Goal: Task Accomplishment & Management: Manage account settings

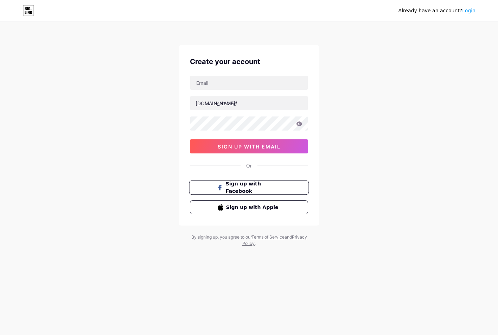
click at [261, 186] on span "Sign up with Facebook" at bounding box center [253, 187] width 55 height 15
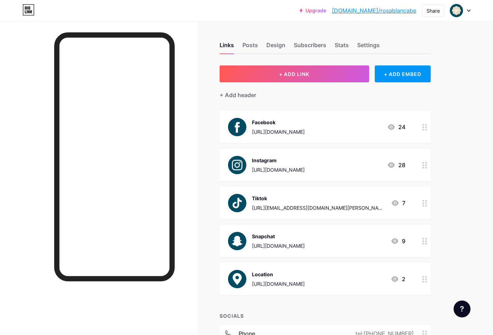
click at [464, 10] on div at bounding box center [460, 10] width 20 height 13
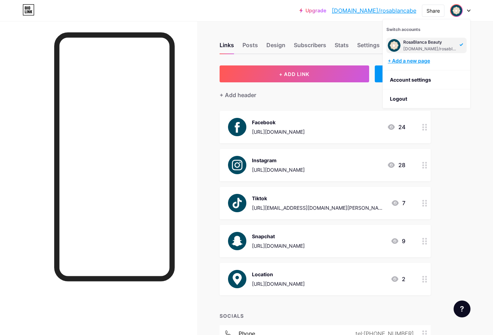
click at [416, 58] on div "+ Add a new page" at bounding box center [426, 60] width 79 height 7
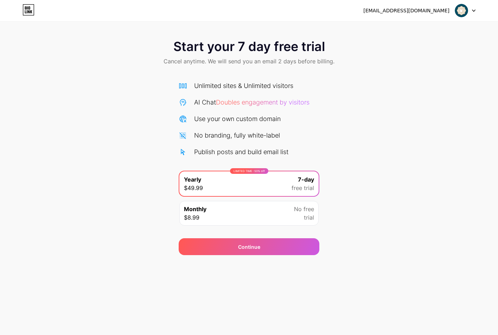
click at [468, 9] on div at bounding box center [465, 10] width 20 height 13
click at [407, 33] on li "Logout" at bounding box center [431, 28] width 87 height 19
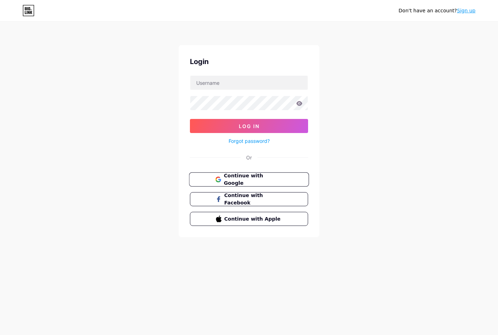
click at [252, 173] on button "Continue with Google" at bounding box center [249, 179] width 120 height 14
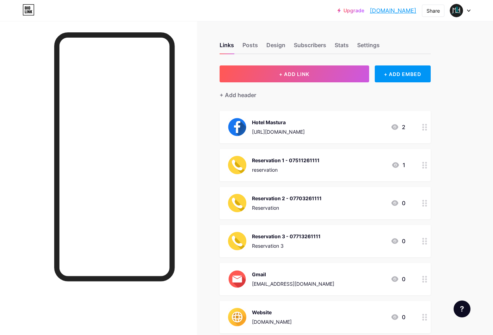
click at [422, 162] on div at bounding box center [424, 165] width 12 height 32
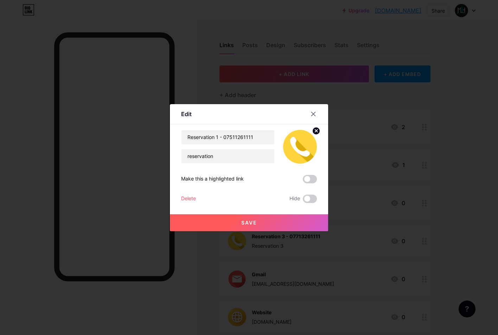
click at [184, 201] on div "Delete" at bounding box center [188, 198] width 15 height 8
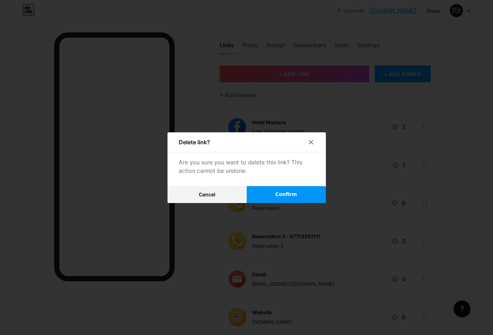
click at [276, 195] on button "Confirm" at bounding box center [285, 194] width 79 height 17
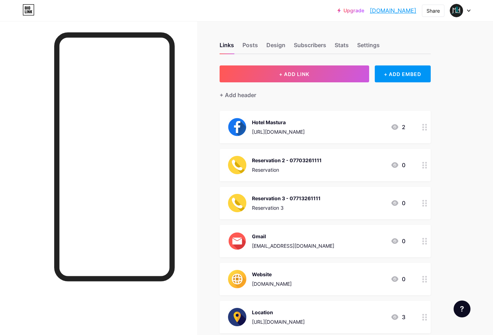
click at [427, 165] on div at bounding box center [424, 165] width 12 height 32
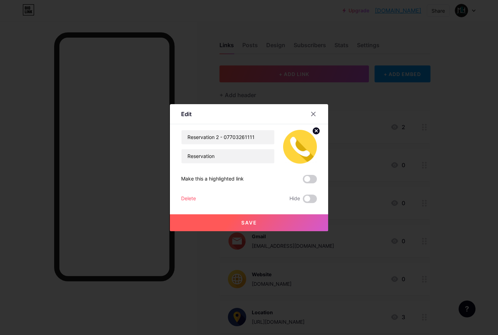
click at [247, 218] on button "Save" at bounding box center [249, 222] width 158 height 17
click at [312, 111] on icon at bounding box center [313, 114] width 6 height 6
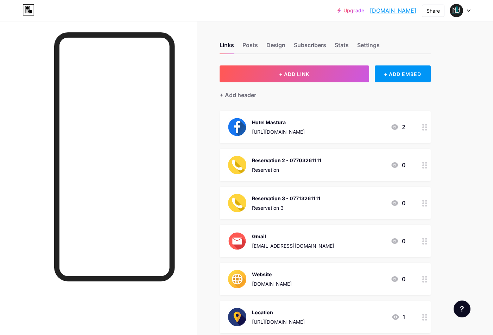
click at [424, 169] on div at bounding box center [424, 165] width 12 height 32
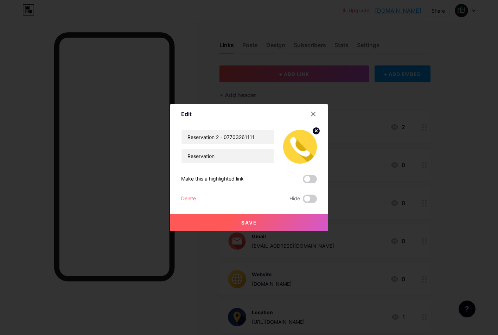
click at [191, 197] on div "Delete" at bounding box center [188, 198] width 15 height 8
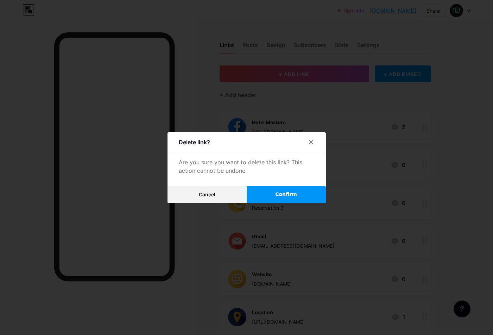
click at [282, 190] on button "Confirm" at bounding box center [285, 194] width 79 height 17
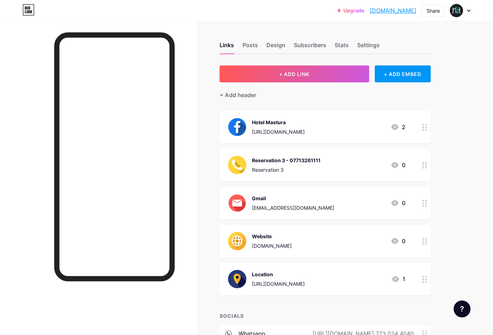
click at [426, 162] on circle at bounding box center [426, 163] width 2 height 2
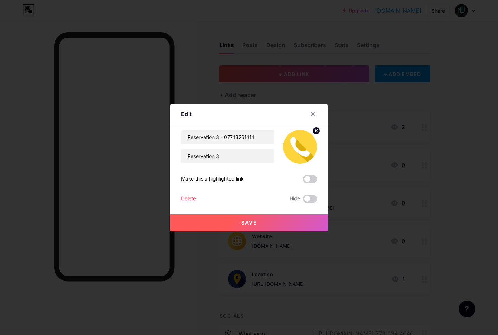
click at [186, 194] on div "Reservation 3 - 07713261111 Reservation 3 Make this a highlighted link Delete H…" at bounding box center [249, 166] width 136 height 73
click at [188, 195] on div "Delete" at bounding box center [188, 198] width 15 height 8
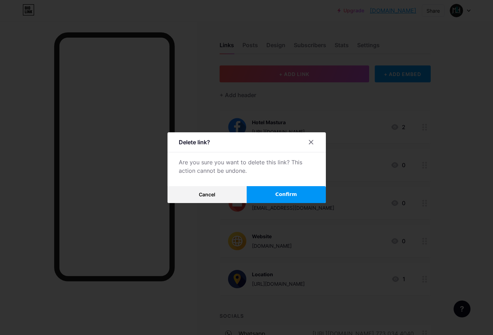
click at [277, 196] on button "Confirm" at bounding box center [285, 194] width 79 height 17
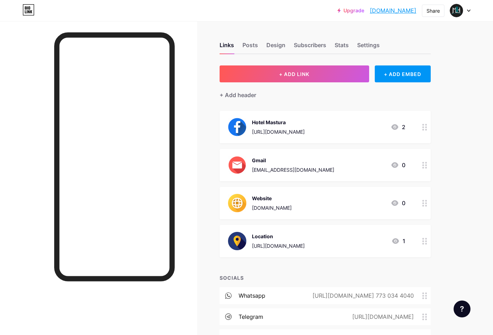
click at [430, 126] on div at bounding box center [424, 127] width 12 height 32
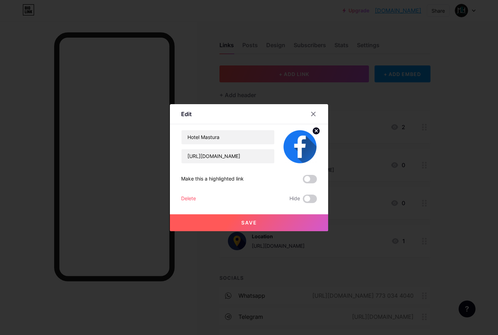
click at [186, 192] on div "Hotel Mastura https://www.facebook.com/masturahotel4 Make this a highlighted li…" at bounding box center [249, 166] width 136 height 73
click at [187, 196] on div "Delete" at bounding box center [188, 198] width 15 height 8
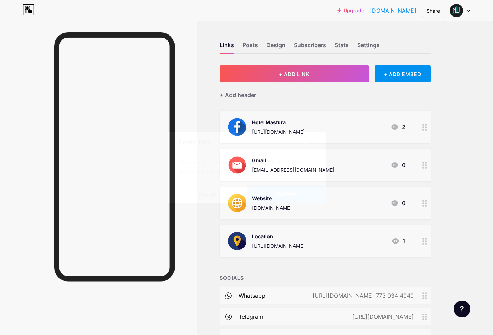
click at [281, 195] on span "Confirm" at bounding box center [286, 194] width 22 height 7
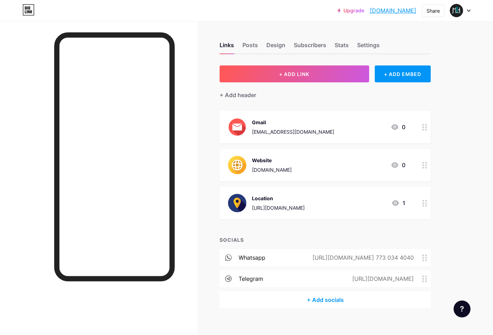
click at [429, 132] on div at bounding box center [424, 127] width 12 height 32
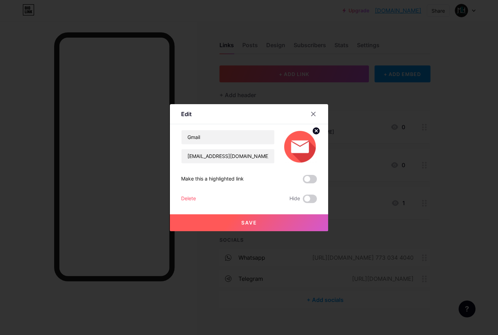
click at [195, 198] on div "Delete" at bounding box center [188, 198] width 15 height 8
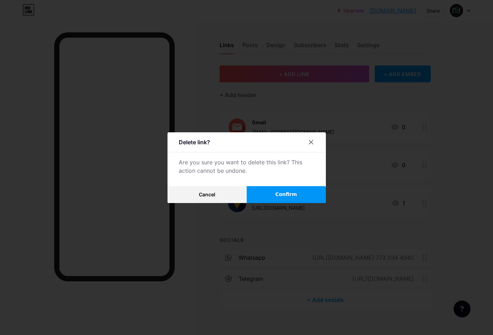
click at [294, 193] on span "Confirm" at bounding box center [286, 194] width 22 height 7
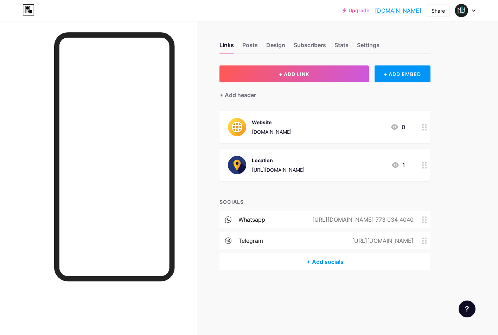
click at [426, 127] on circle at bounding box center [426, 127] width 2 height 2
click at [188, 199] on div "Delete" at bounding box center [188, 198] width 15 height 8
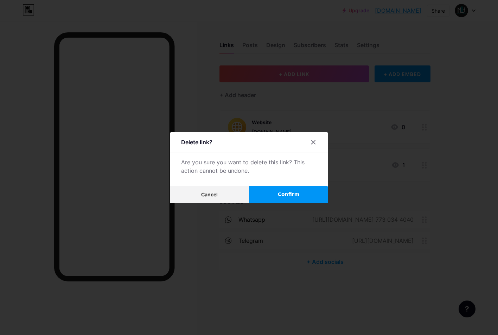
click at [296, 199] on button "Confirm" at bounding box center [288, 194] width 79 height 17
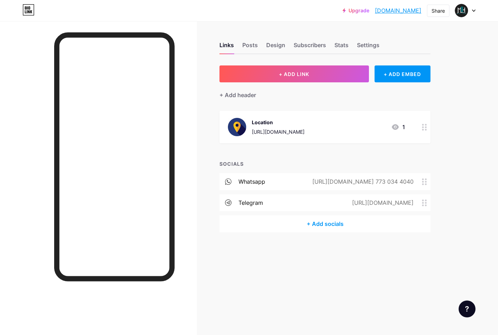
click at [426, 126] on icon at bounding box center [424, 127] width 5 height 7
click at [185, 196] on div "Delete" at bounding box center [188, 198] width 15 height 8
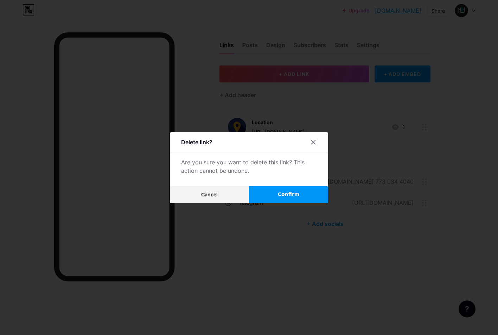
click at [284, 191] on span "Confirm" at bounding box center [289, 194] width 22 height 7
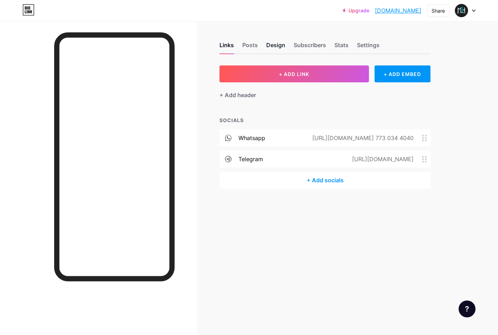
click at [273, 44] on div "Design" at bounding box center [275, 47] width 19 height 13
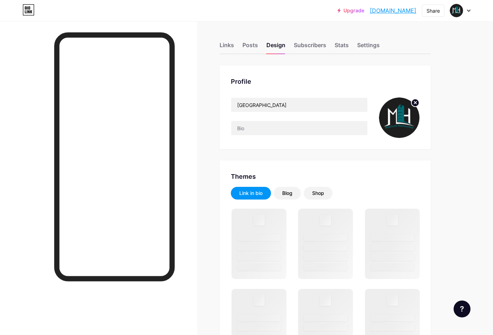
click at [414, 106] on circle at bounding box center [415, 103] width 8 height 8
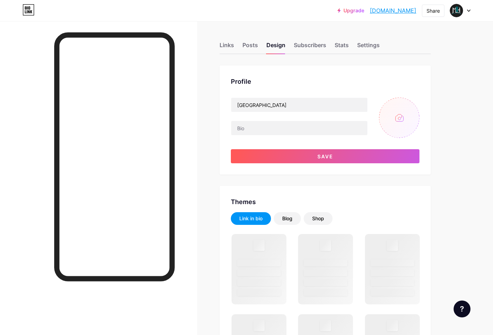
click at [405, 118] on input "file" at bounding box center [399, 117] width 40 height 40
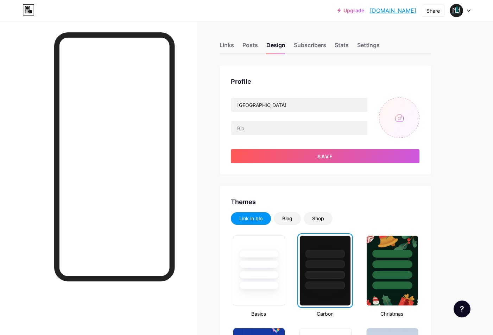
type input "C:\fakepath\Logo.jpg"
drag, startPoint x: 282, startPoint y: 107, endPoint x: 207, endPoint y: 107, distance: 75.2
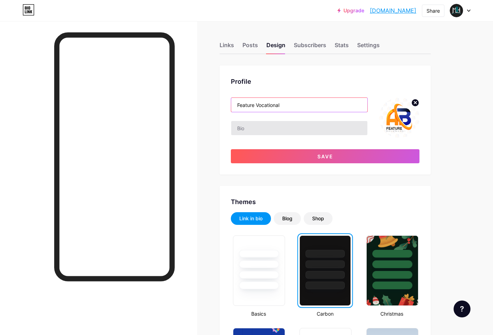
type input "Feature Vocational"
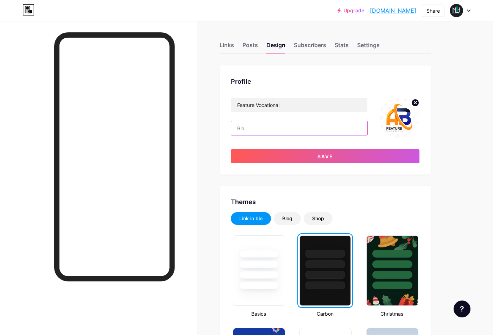
click at [271, 131] on input "text" at bounding box center [299, 128] width 136 height 14
type input "F"
type input "I"
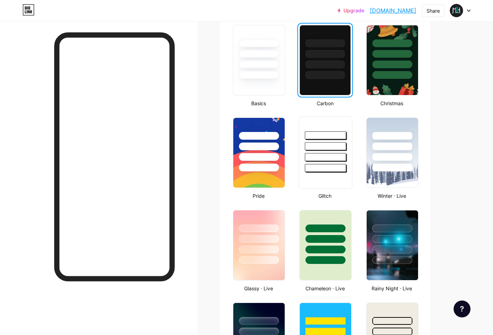
scroll to position [176, 0]
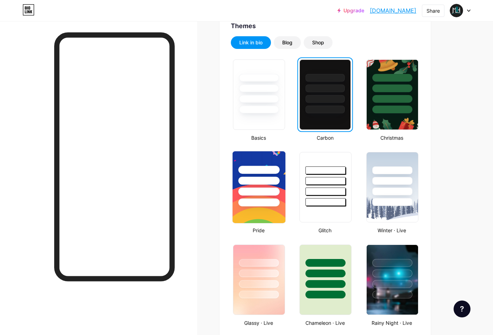
type input "Vocational Center"
click at [264, 191] on div at bounding box center [258, 191] width 41 height 8
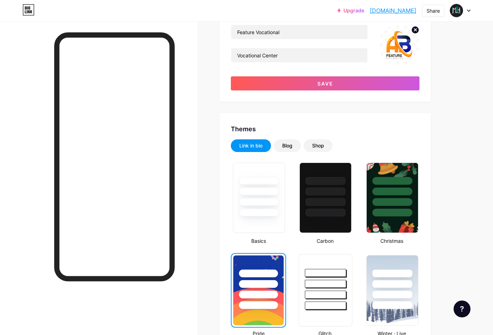
scroll to position [35, 0]
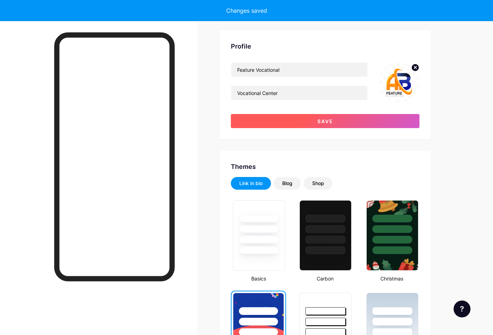
click at [337, 122] on button "Save" at bounding box center [325, 121] width 188 height 14
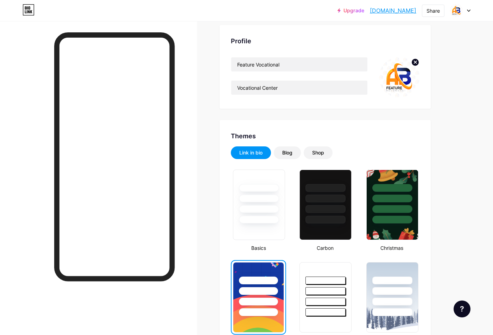
scroll to position [0, 0]
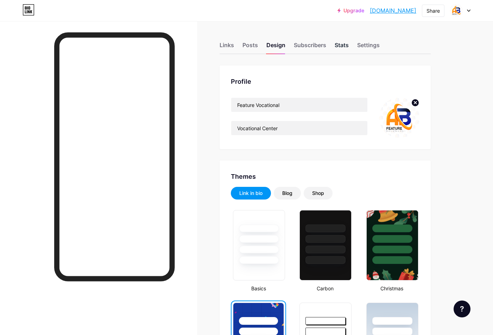
click at [339, 44] on div "Stats" at bounding box center [341, 47] width 14 height 13
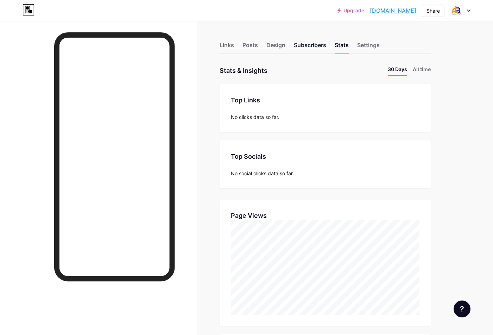
scroll to position [335, 493]
click at [365, 46] on div "Settings" at bounding box center [368, 47] width 23 height 13
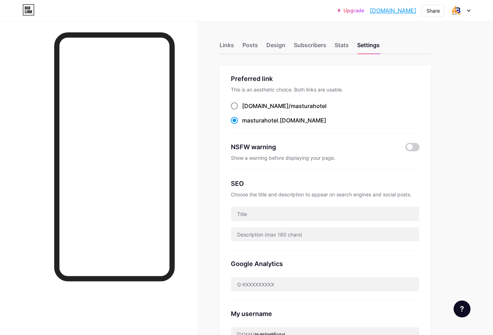
click at [263, 105] on div "bio.link/ masturahotel" at bounding box center [284, 106] width 84 height 8
click at [246, 110] on input "bio.link/ masturahotel" at bounding box center [244, 112] width 5 height 5
radio input "true"
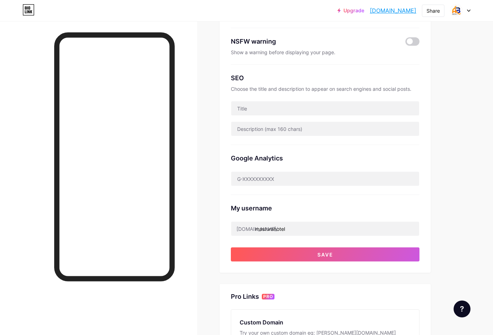
scroll to position [141, 0]
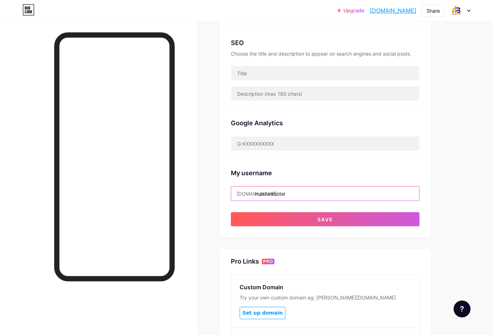
drag, startPoint x: 301, startPoint y: 194, endPoint x: 254, endPoint y: 191, distance: 46.8
click at [254, 191] on div "bio.link/ masturahotel" at bounding box center [325, 193] width 188 height 15
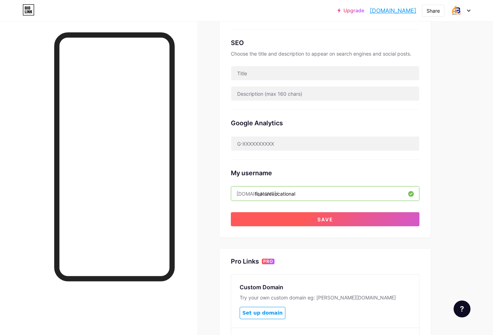
type input "featurevocational"
click at [298, 221] on button "Save" at bounding box center [325, 219] width 188 height 14
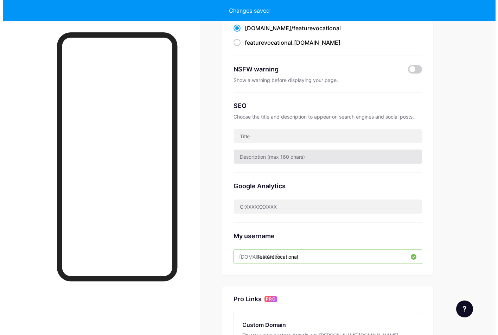
scroll to position [0, 0]
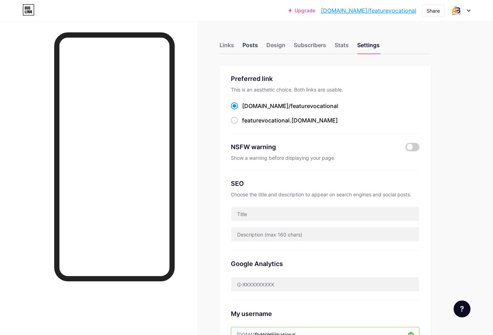
click at [249, 44] on div "Posts" at bounding box center [249, 47] width 15 height 13
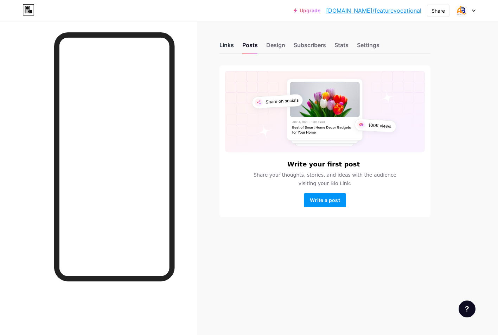
click at [230, 45] on div "Links" at bounding box center [226, 47] width 14 height 13
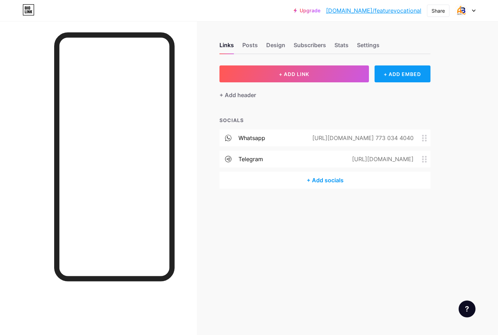
click at [401, 76] on div "+ ADD EMBED" at bounding box center [402, 73] width 56 height 17
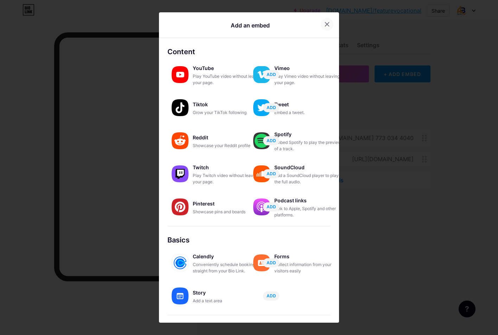
click at [325, 23] on icon at bounding box center [327, 24] width 4 height 4
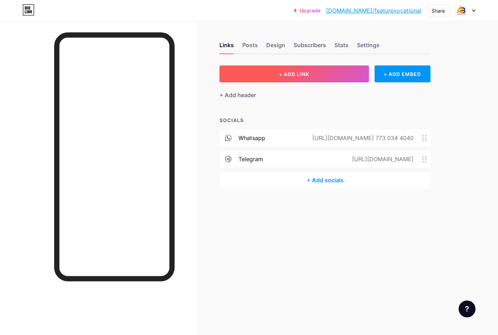
click at [299, 73] on span "+ ADD LINK" at bounding box center [294, 74] width 30 height 6
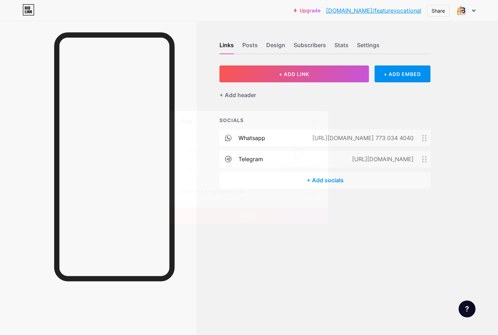
click at [315, 117] on div at bounding box center [313, 121] width 13 height 13
click at [245, 95] on div "+ Add header" at bounding box center [237, 95] width 37 height 8
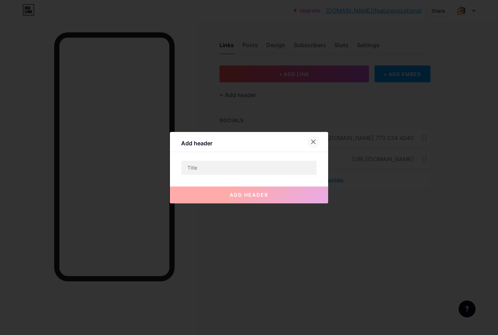
click at [314, 140] on icon at bounding box center [313, 142] width 6 height 6
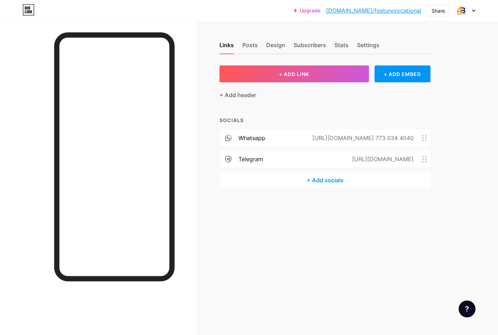
click at [319, 179] on div "+ Add socials" at bounding box center [324, 180] width 211 height 17
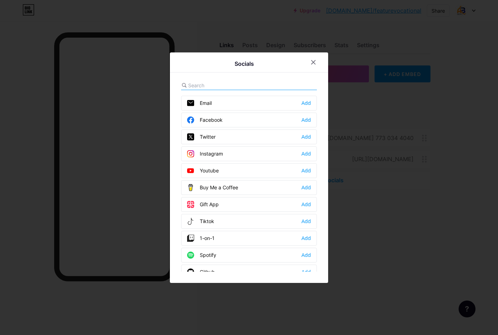
click at [228, 121] on div "Facebook Add" at bounding box center [249, 120] width 136 height 15
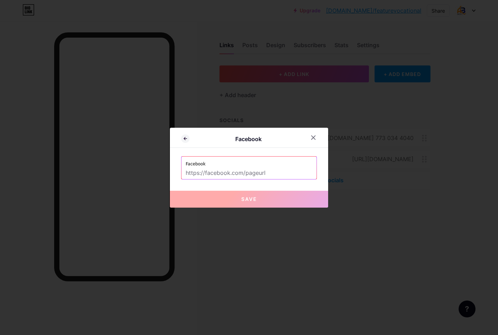
click at [244, 169] on input "text" at bounding box center [249, 173] width 127 height 12
paste input "[URL][DOMAIN_NAME]"
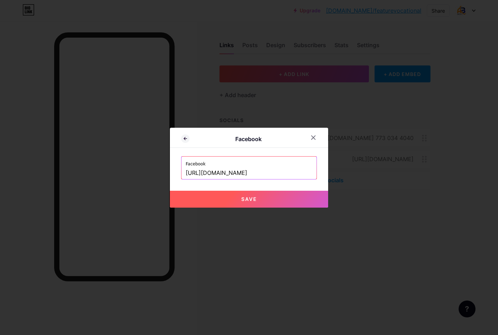
scroll to position [0, 39]
type input "[URL][DOMAIN_NAME]"
click at [256, 197] on span "Save" at bounding box center [249, 199] width 16 height 6
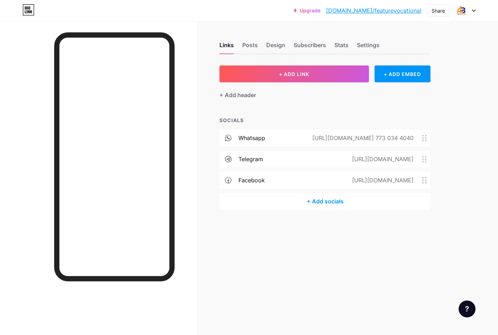
click at [322, 200] on div "+ Add socials" at bounding box center [324, 201] width 211 height 17
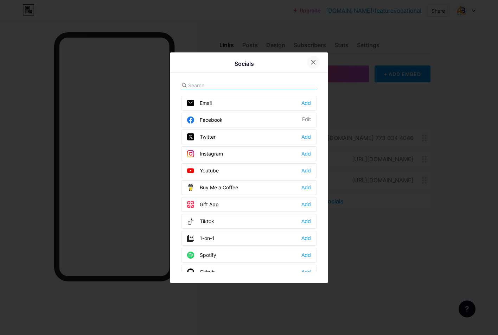
click at [313, 61] on icon at bounding box center [313, 62] width 6 height 6
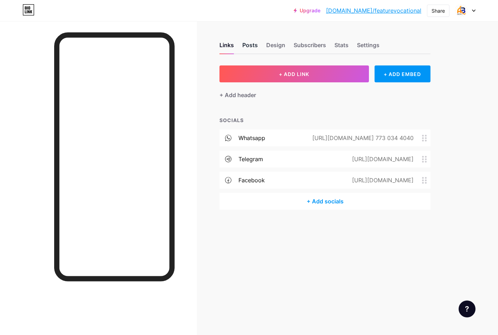
click at [249, 47] on div "Posts" at bounding box center [249, 47] width 15 height 13
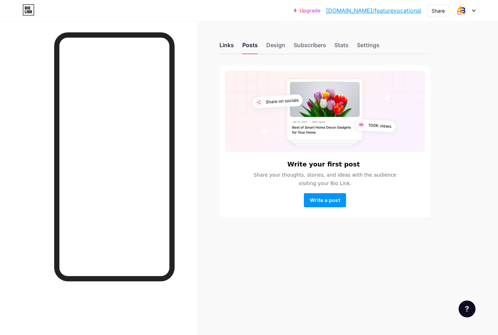
click at [229, 46] on div "Links" at bounding box center [226, 47] width 14 height 13
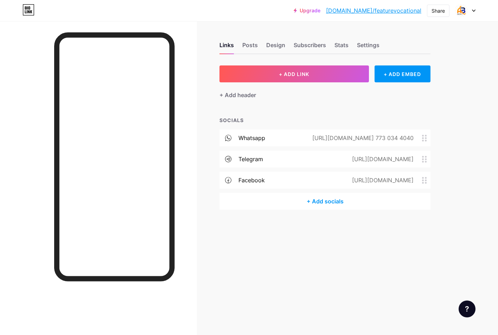
click at [323, 198] on div "+ Add socials" at bounding box center [324, 201] width 211 height 17
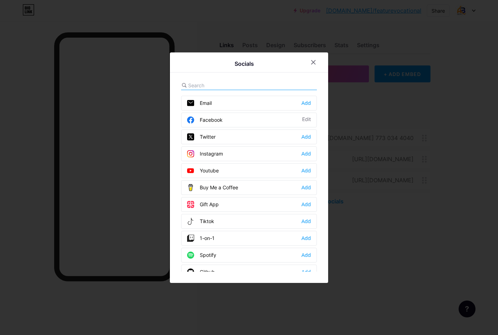
click at [252, 156] on div "Instagram Add" at bounding box center [249, 153] width 136 height 15
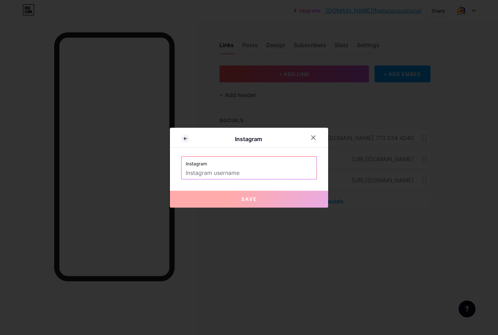
click at [259, 169] on input "text" at bounding box center [249, 173] width 127 height 12
paste input "https://www.instagram.com/bestan_center/"
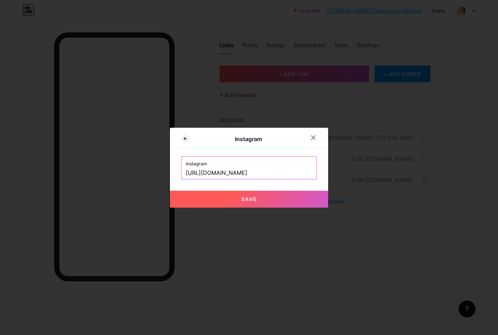
click at [251, 192] on button "Save" at bounding box center [249, 199] width 158 height 17
type input "https://instagram.com/https://www.instagram.com/bestan_center/"
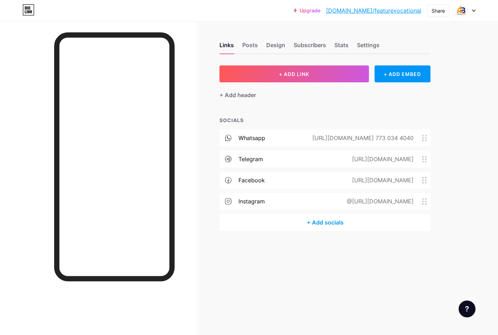
click at [228, 137] on icon at bounding box center [228, 138] width 6 height 6
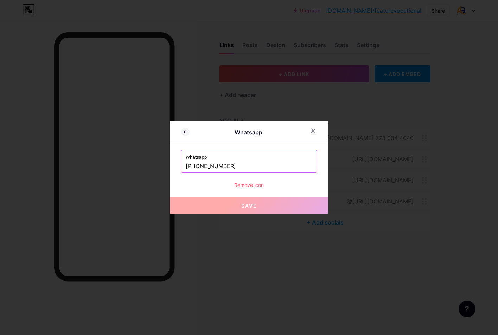
click at [256, 183] on div "Remove icon" at bounding box center [249, 184] width 136 height 7
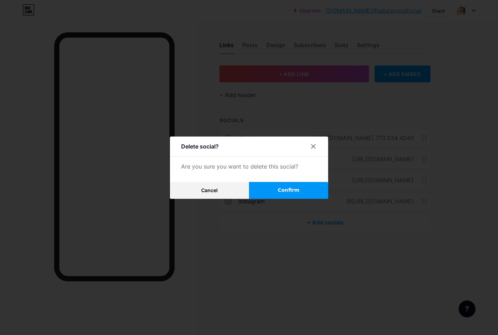
click at [293, 191] on span "Confirm" at bounding box center [289, 189] width 22 height 7
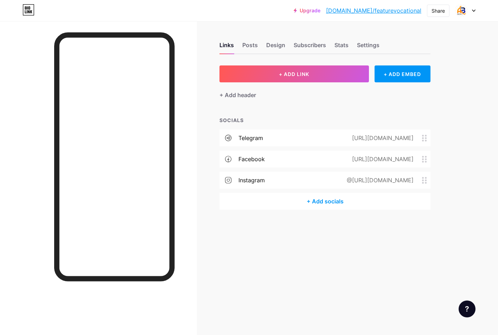
click at [282, 135] on div "telegram https://t.me/Masturaa4" at bounding box center [324, 137] width 211 height 17
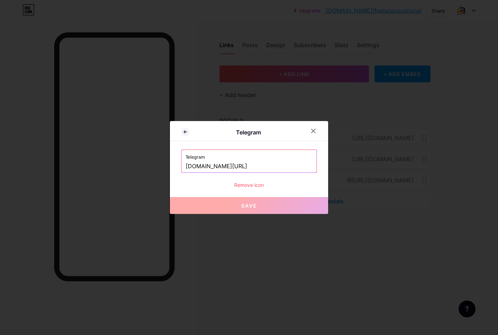
click at [255, 184] on div "Remove icon" at bounding box center [249, 184] width 136 height 7
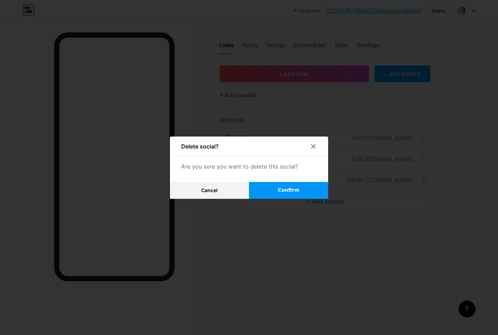
click at [289, 185] on button "Confirm" at bounding box center [288, 190] width 79 height 17
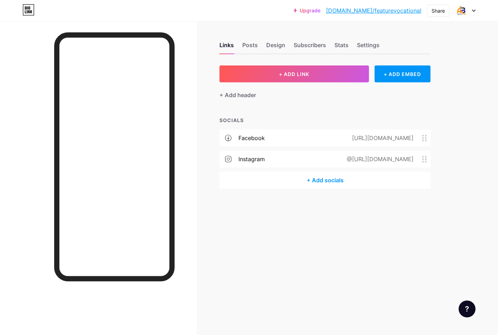
click at [341, 137] on div "https://www.facebook.com/profile.php?id=100063606894492" at bounding box center [381, 138] width 81 height 8
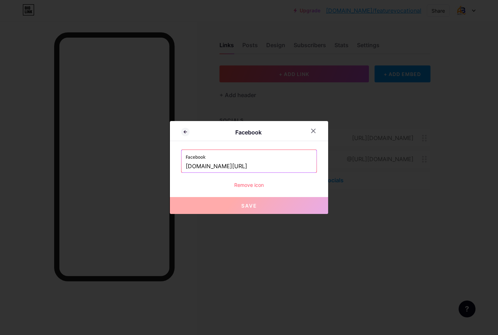
click at [259, 181] on div "Remove icon" at bounding box center [249, 184] width 136 height 7
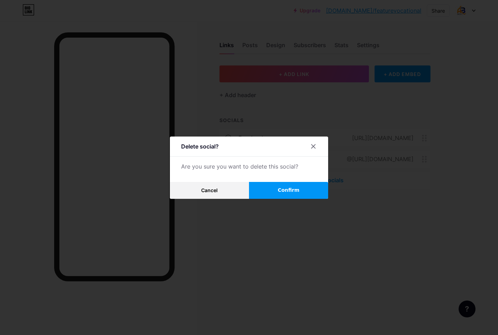
click at [298, 186] on button "Confirm" at bounding box center [288, 190] width 79 height 17
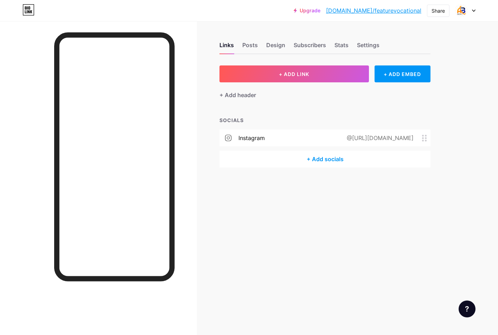
click at [335, 137] on div "@https://www.instagram.com/bestan_center/" at bounding box center [378, 138] width 86 height 8
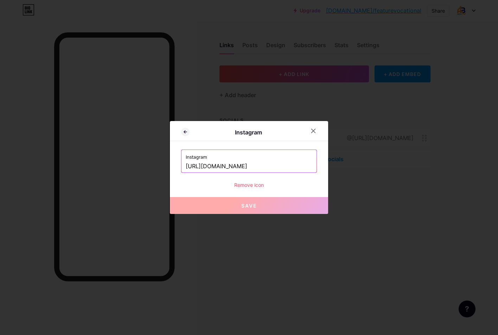
click at [256, 184] on div "Remove icon" at bounding box center [249, 184] width 136 height 7
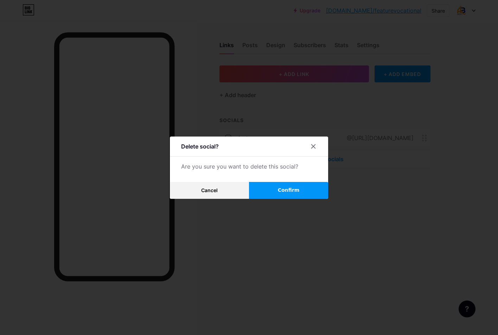
click at [296, 188] on span "Confirm" at bounding box center [289, 189] width 22 height 7
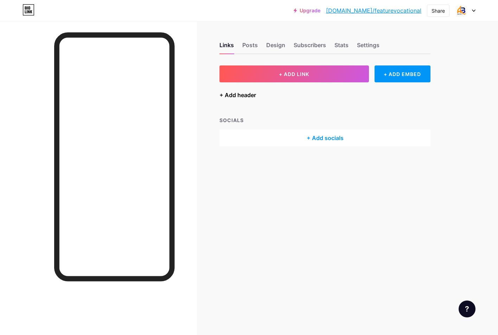
click at [255, 95] on div "+ Add header" at bounding box center [237, 95] width 37 height 8
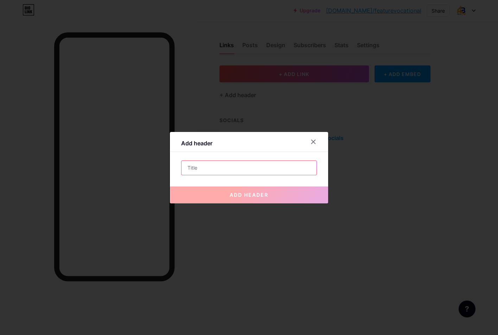
click at [241, 167] on input "text" at bounding box center [248, 168] width 135 height 14
click at [314, 141] on icon at bounding box center [313, 142] width 6 height 6
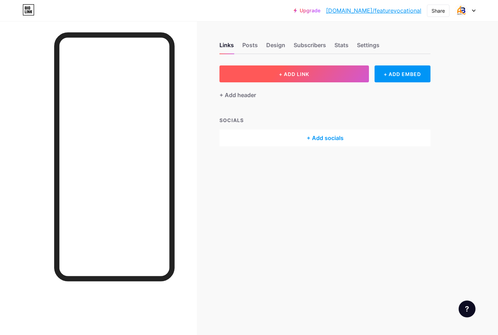
click at [300, 72] on span "+ ADD LINK" at bounding box center [294, 74] width 30 height 6
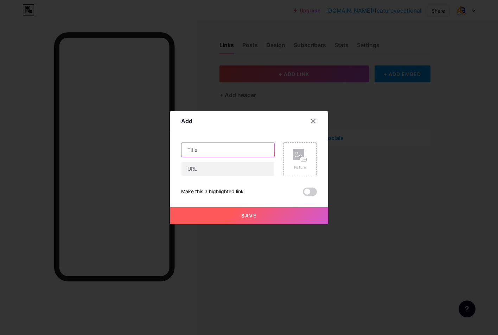
click at [233, 147] on input "text" at bounding box center [227, 150] width 93 height 14
type input "Facebook"
click at [210, 169] on input "text" at bounding box center [227, 169] width 93 height 14
paste input "[URL][DOMAIN_NAME]"
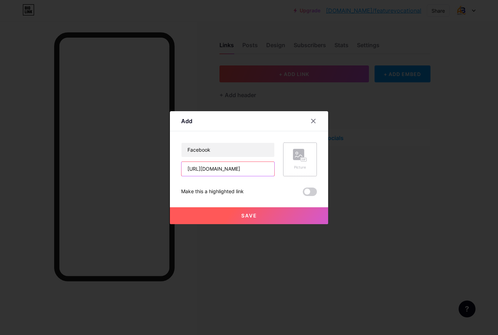
type input "[URL][DOMAIN_NAME]"
click at [294, 160] on icon at bounding box center [300, 155] width 14 height 13
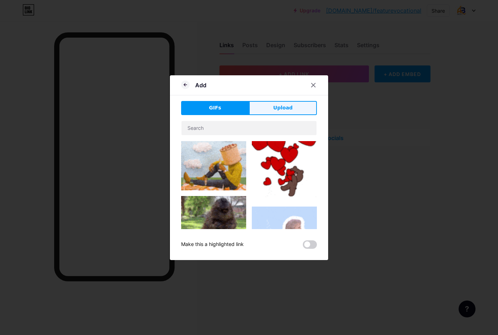
click at [271, 103] on button "Upload" at bounding box center [283, 108] width 68 height 14
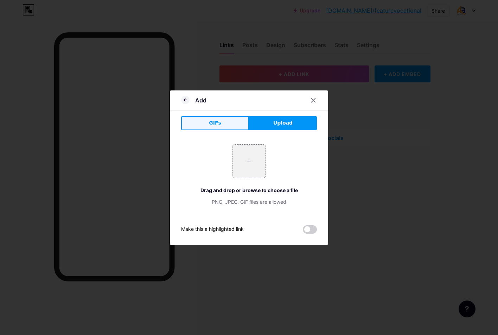
click at [211, 117] on button "GIFs" at bounding box center [215, 123] width 68 height 14
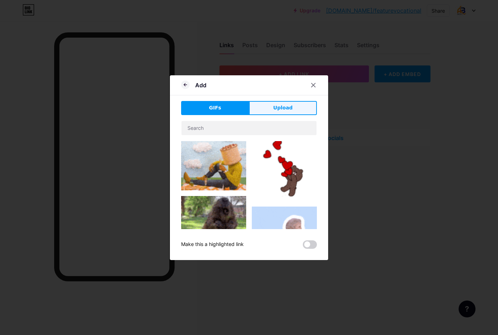
click at [272, 107] on button "Upload" at bounding box center [283, 108] width 68 height 14
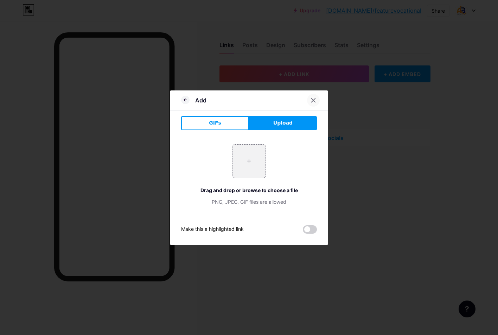
click at [313, 101] on icon at bounding box center [313, 100] width 6 height 6
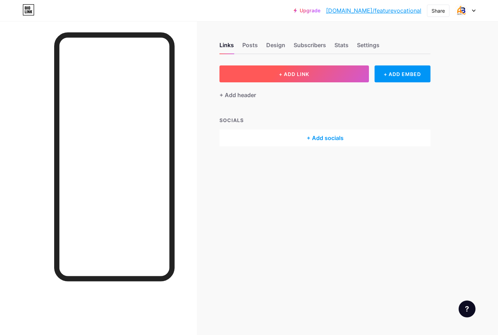
click at [302, 73] on span "+ ADD LINK" at bounding box center [294, 74] width 30 height 6
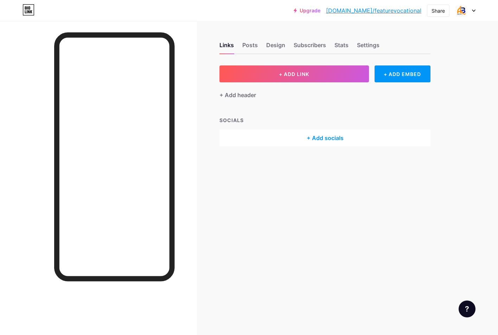
click at [300, 158] on rect at bounding box center [298, 154] width 11 height 11
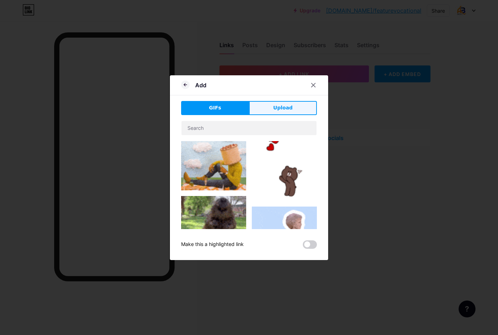
click at [277, 104] on button "Upload" at bounding box center [283, 108] width 68 height 14
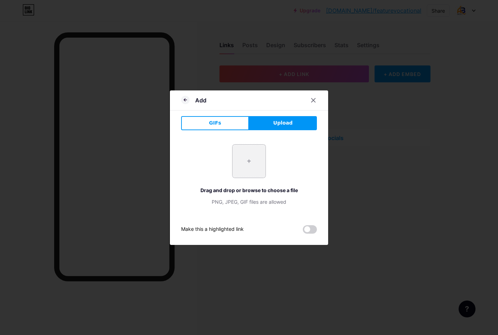
click at [244, 154] on input "file" at bounding box center [248, 160] width 33 height 33
type input "C:\fakepath\facebook.png"
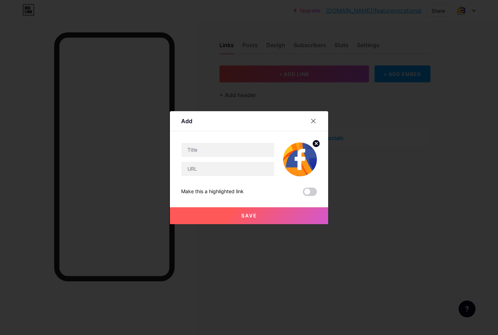
click at [223, 157] on div at bounding box center [228, 149] width 94 height 15
click at [223, 154] on input "text" at bounding box center [227, 150] width 93 height 14
type input "Facebook"
click at [194, 169] on input "text" at bounding box center [227, 169] width 93 height 14
paste input "[URL][DOMAIN_NAME]"
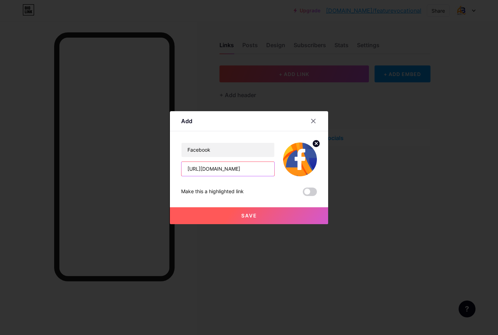
scroll to position [0, 64]
type input "[URL][DOMAIN_NAME]"
click at [261, 214] on button "Save" at bounding box center [249, 215] width 158 height 17
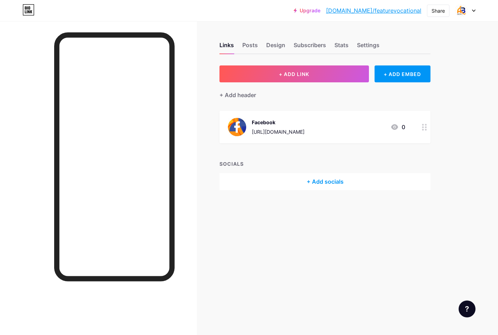
click at [301, 180] on div "+ Add socials" at bounding box center [324, 181] width 211 height 17
click at [311, 62] on icon at bounding box center [313, 62] width 6 height 6
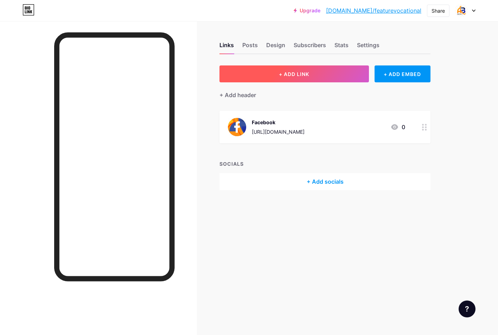
click at [303, 72] on span "+ ADD LINK" at bounding box center [294, 74] width 30 height 6
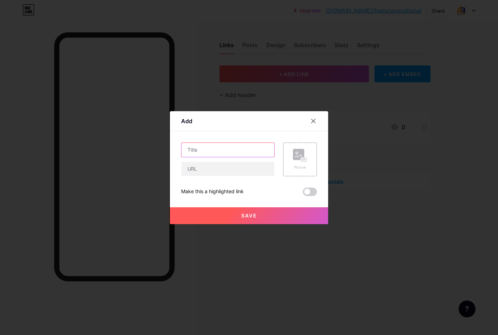
click at [233, 155] on input "text" at bounding box center [227, 150] width 93 height 14
type input "Instagram"
click at [296, 163] on div "Picture" at bounding box center [300, 159] width 14 height 21
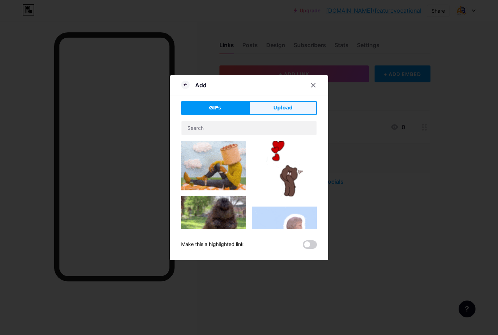
click at [278, 115] on button "Upload" at bounding box center [283, 108] width 68 height 14
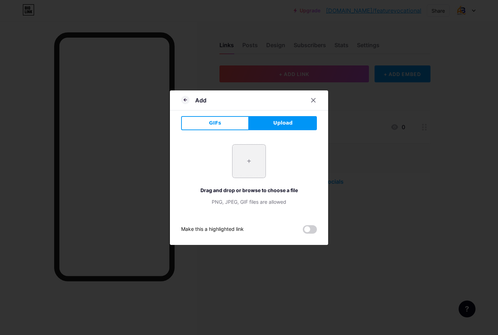
click at [243, 151] on input "file" at bounding box center [248, 160] width 33 height 33
type input "C:\fakepath\instagram.png"
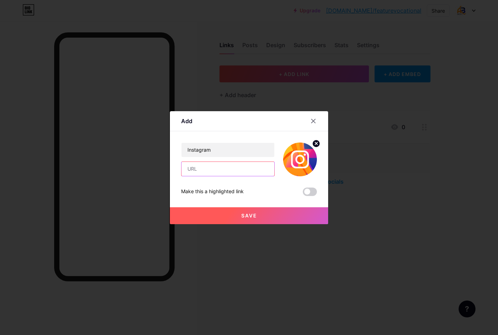
click at [221, 167] on input "text" at bounding box center [227, 169] width 93 height 14
paste input "[URL][DOMAIN_NAME]"
type input "[URL][DOMAIN_NAME]"
click at [264, 211] on button "Save" at bounding box center [249, 215] width 158 height 17
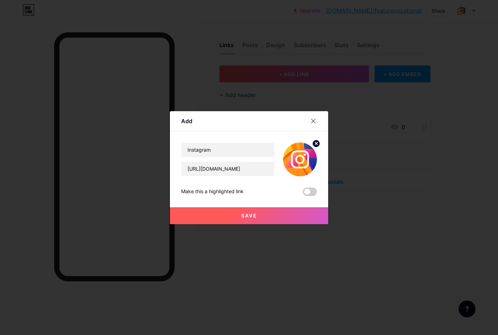
scroll to position [0, 0]
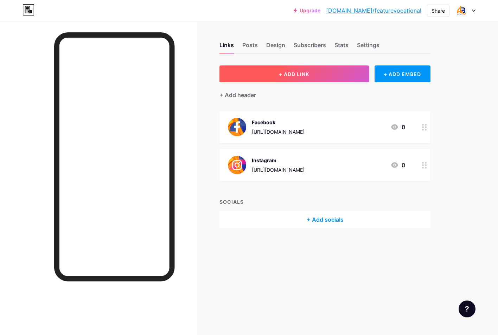
click at [307, 75] on span "+ ADD LINK" at bounding box center [294, 74] width 30 height 6
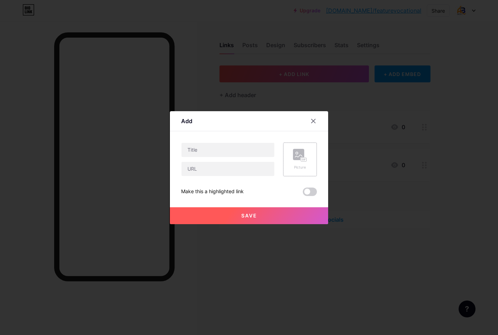
click at [303, 156] on rect at bounding box center [298, 154] width 11 height 11
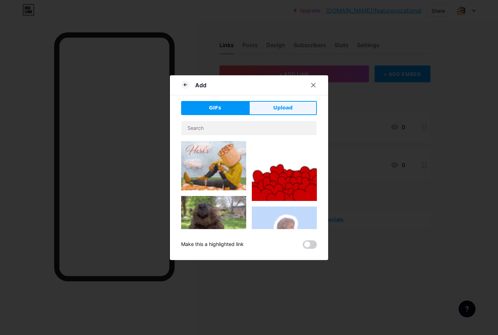
click at [282, 104] on span "Upload" at bounding box center [282, 107] width 19 height 7
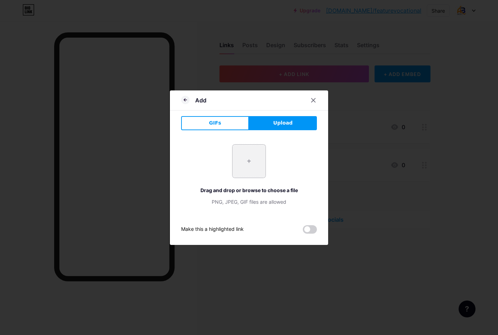
click at [248, 159] on input "file" at bounding box center [248, 160] width 33 height 33
type input "C:\fakepath\Call.png"
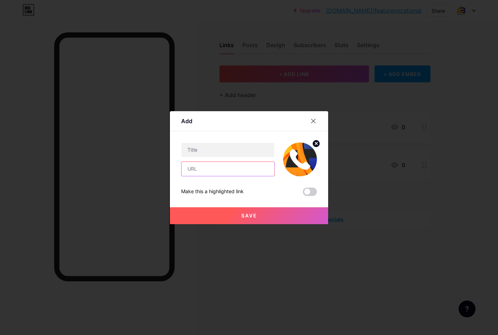
click at [212, 166] on input "text" at bounding box center [227, 169] width 93 height 14
paste input "7700595632"
click at [188, 166] on input "7700595632" at bounding box center [227, 169] width 93 height 14
type input "+9647700595632"
click at [211, 149] on input "text" at bounding box center [227, 150] width 93 height 14
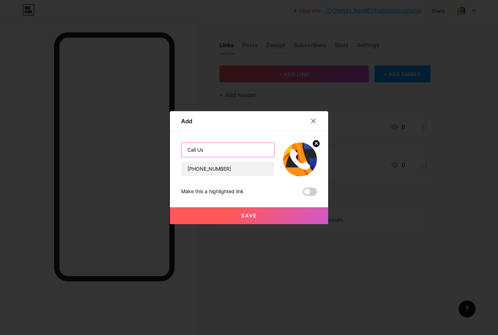
type input "Call Us"
click at [256, 217] on span "Save" at bounding box center [249, 215] width 16 height 6
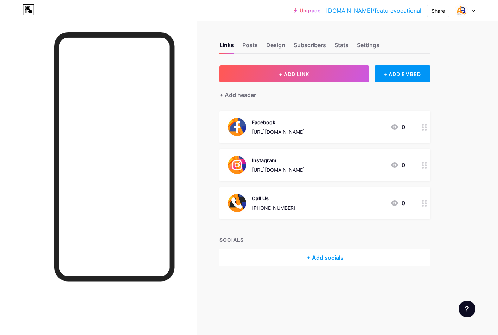
click at [424, 204] on icon at bounding box center [424, 203] width 5 height 7
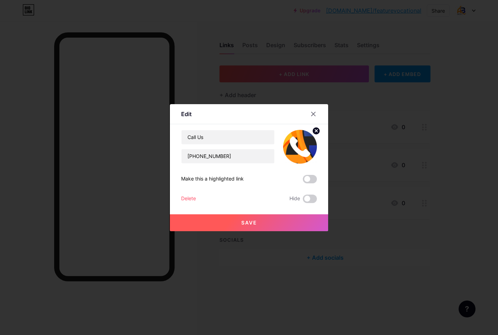
click at [194, 200] on div "Delete" at bounding box center [188, 198] width 15 height 8
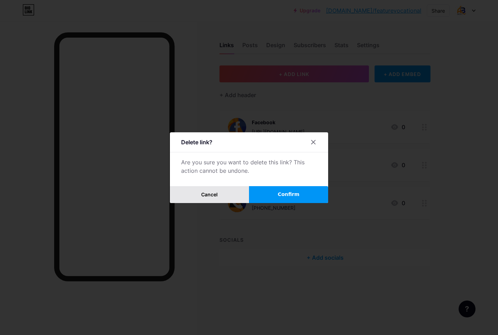
click at [212, 193] on span "Cancel" at bounding box center [209, 194] width 17 height 6
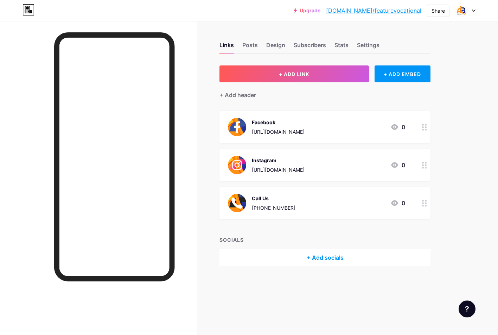
click at [263, 197] on div "Call Us" at bounding box center [274, 197] width 44 height 7
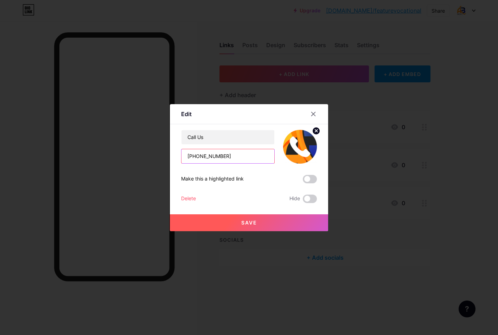
drag, startPoint x: 238, startPoint y: 158, endPoint x: 164, endPoint y: 156, distance: 74.2
click at [164, 156] on div "Edit Content YouTube Play YouTube video without leaving your page. ADD Vimeo Pl…" at bounding box center [249, 167] width 498 height 335
click at [195, 197] on div "Delete" at bounding box center [188, 198] width 15 height 8
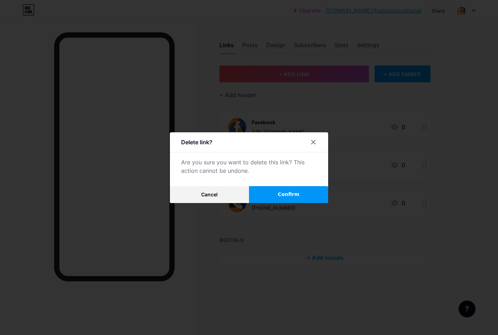
click at [280, 189] on button "Confirm" at bounding box center [288, 194] width 79 height 17
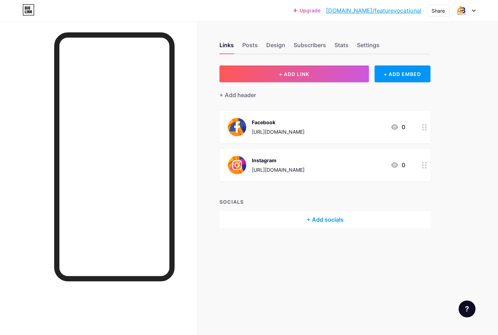
click at [328, 220] on div "+ Add socials" at bounding box center [324, 219] width 211 height 17
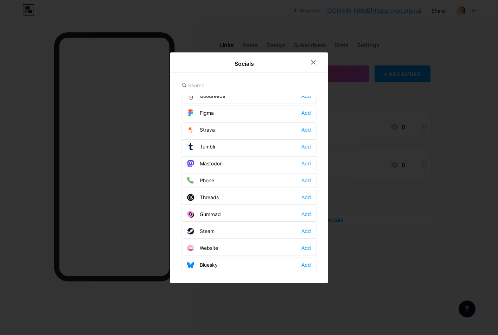
scroll to position [634, 0]
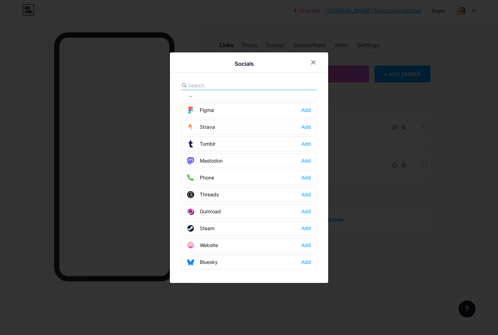
click at [222, 177] on div "Phone Add" at bounding box center [249, 177] width 136 height 15
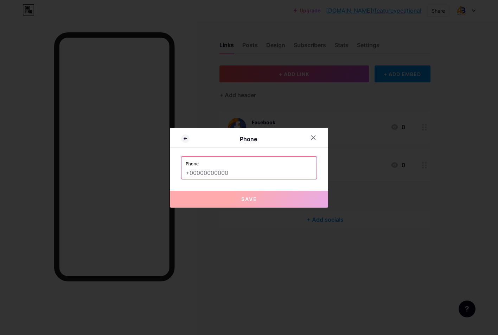
click at [231, 172] on input "text" at bounding box center [249, 173] width 127 height 12
paste input "+9647700595632"
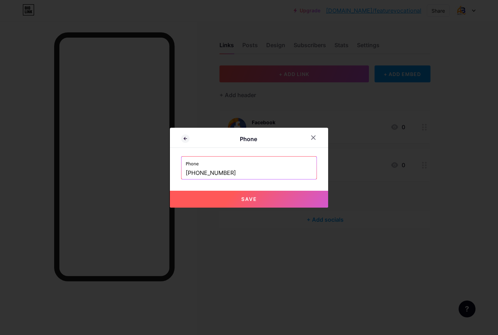
click at [251, 198] on span "Save" at bounding box center [249, 199] width 16 height 6
type input "tel:[PHONE_NUMBER]"
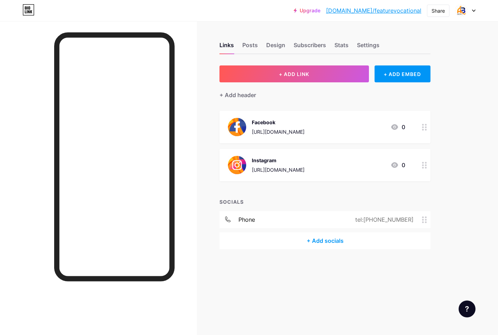
click at [329, 241] on div "+ Add socials" at bounding box center [324, 240] width 211 height 17
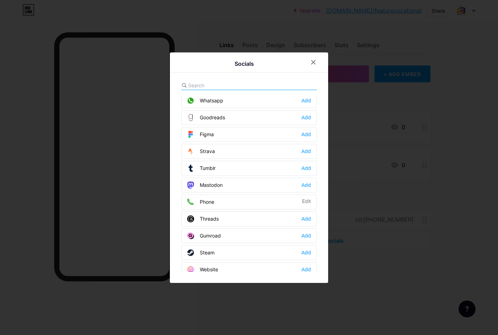
scroll to position [598, 0]
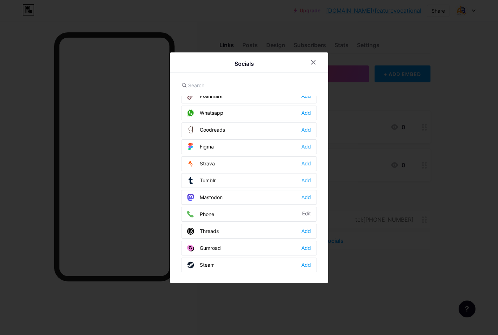
click at [239, 211] on div "Phone Edit" at bounding box center [249, 214] width 136 height 15
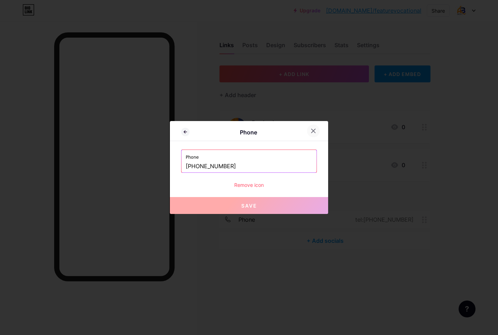
click at [314, 131] on icon at bounding box center [313, 131] width 4 height 4
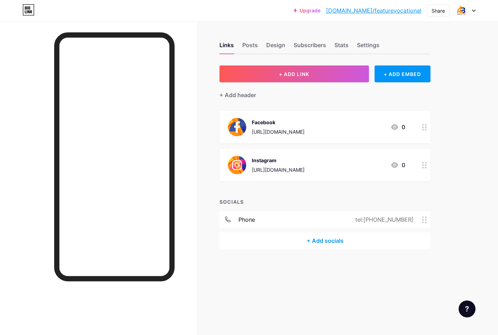
click at [330, 237] on div "+ Add socials" at bounding box center [324, 240] width 211 height 17
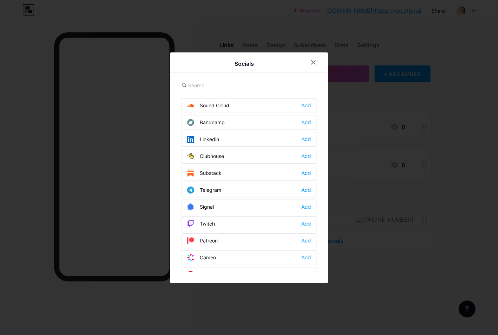
scroll to position [353, 0]
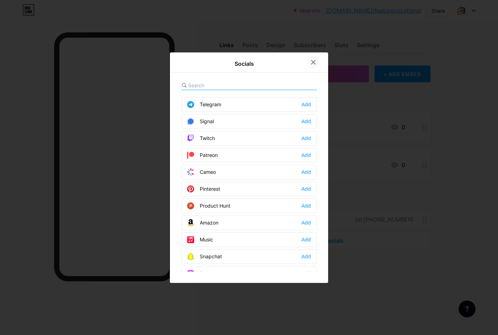
click at [314, 61] on icon at bounding box center [313, 62] width 6 height 6
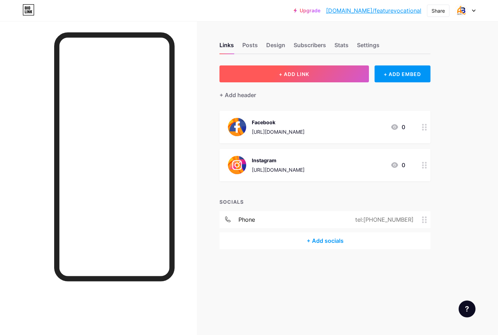
click at [307, 71] on span "+ ADD LINK" at bounding box center [294, 74] width 30 height 6
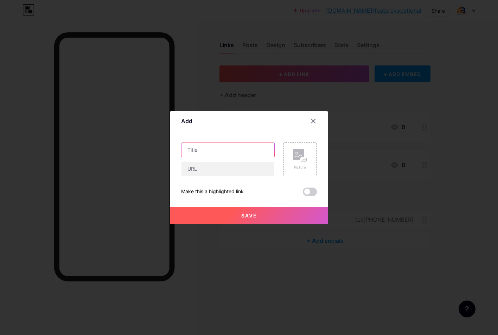
click at [226, 150] on input "text" at bounding box center [227, 150] width 93 height 14
type input "Whatsup"
click at [300, 157] on rect at bounding box center [298, 154] width 11 height 11
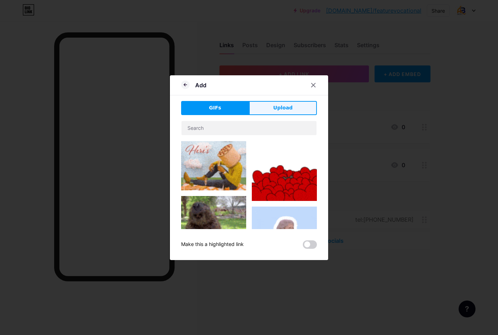
click at [284, 105] on span "Upload" at bounding box center [282, 107] width 19 height 7
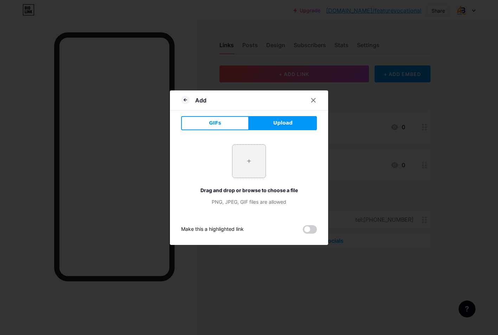
click at [246, 156] on input "file" at bounding box center [248, 160] width 33 height 33
type input "C:\fakepath\whatsapp.png"
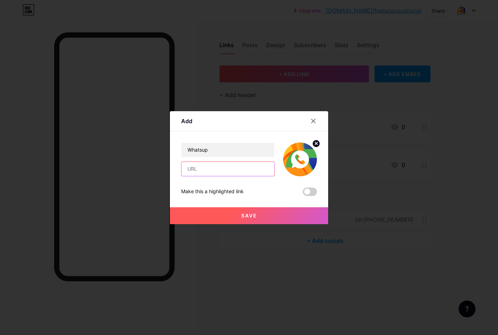
click at [206, 173] on input "text" at bounding box center [227, 169] width 93 height 14
click at [311, 119] on icon at bounding box center [313, 121] width 4 height 4
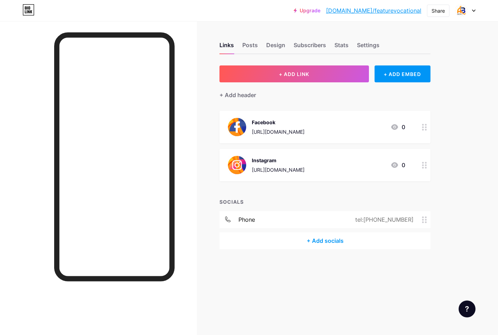
click at [315, 245] on div "+ Add socials" at bounding box center [324, 240] width 211 height 17
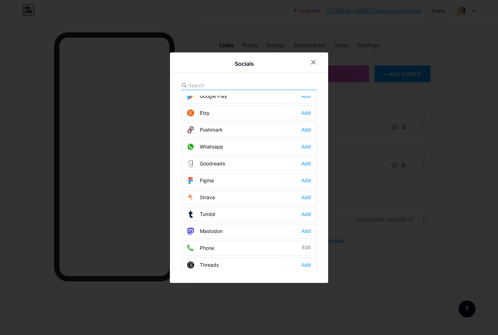
click at [222, 147] on div "Whatsapp" at bounding box center [205, 146] width 36 height 7
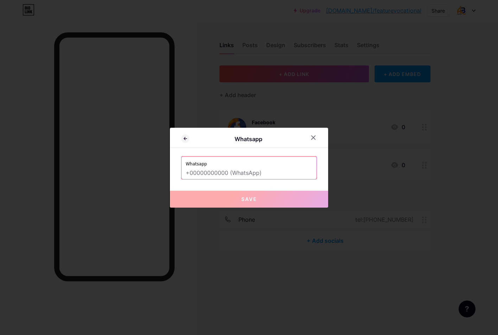
click at [251, 171] on input "text" at bounding box center [249, 173] width 127 height 12
paste input "+964 770 059 5632"
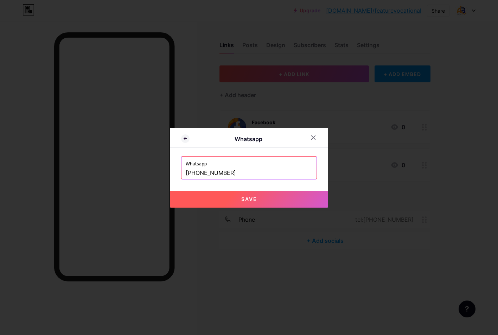
click at [247, 194] on button "Save" at bounding box center [249, 199] width 158 height 17
type input "[URL][DOMAIN_NAME] 770 059 5632"
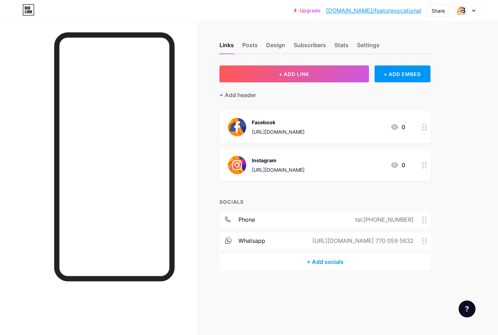
click at [315, 258] on div "+ Add socials" at bounding box center [324, 261] width 211 height 17
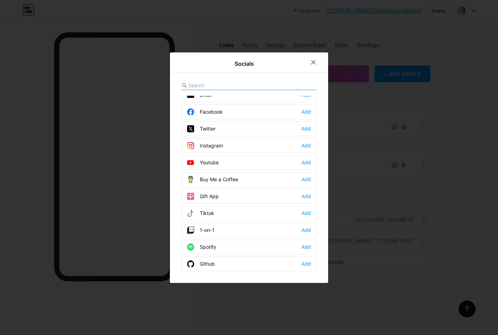
scroll to position [0, 0]
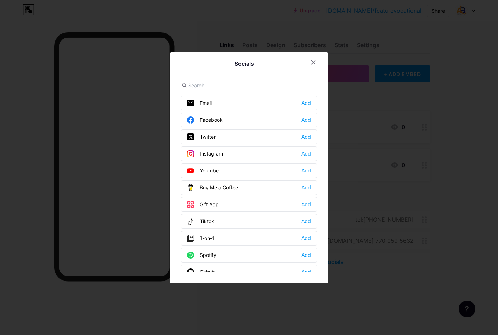
click at [214, 86] on input "text" at bounding box center [227, 85] width 78 height 7
type input "b"
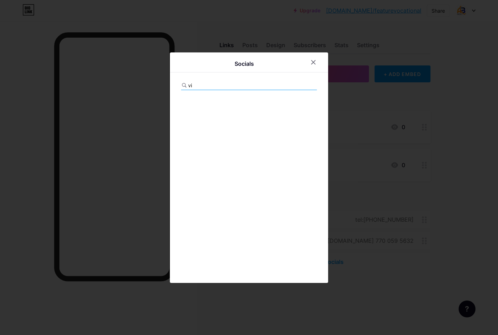
type input "v"
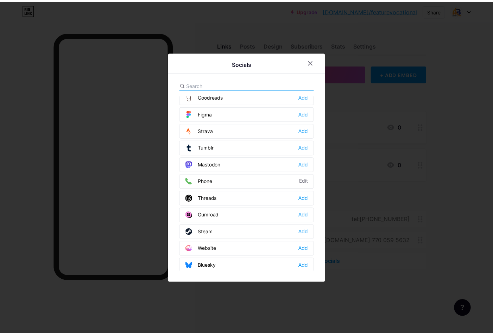
scroll to position [634, 0]
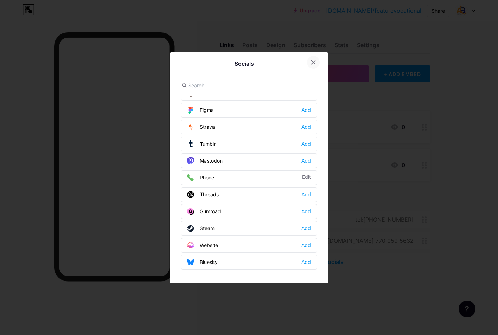
click at [314, 59] on icon at bounding box center [313, 62] width 6 height 6
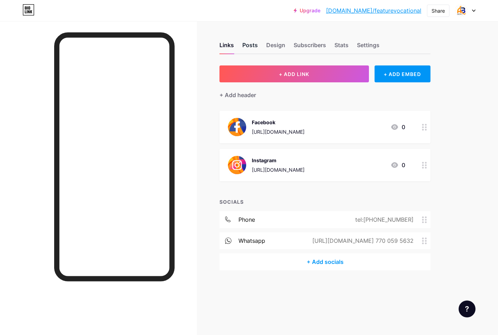
click at [250, 46] on div "Posts" at bounding box center [249, 47] width 15 height 13
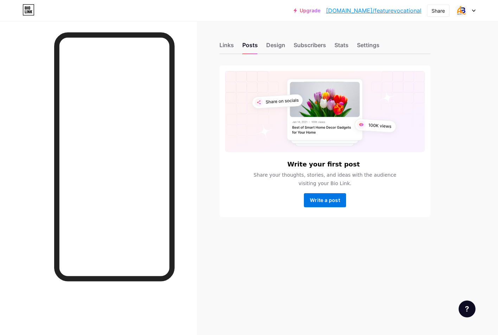
click at [312, 199] on span "Write a post" at bounding box center [325, 200] width 30 height 6
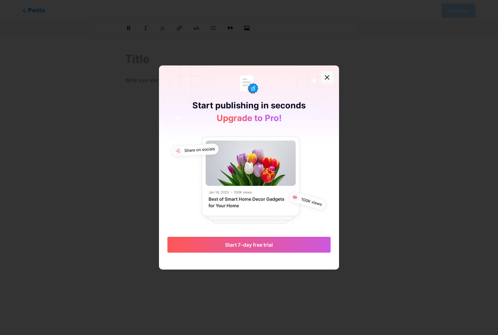
click at [326, 75] on icon at bounding box center [327, 78] width 6 height 6
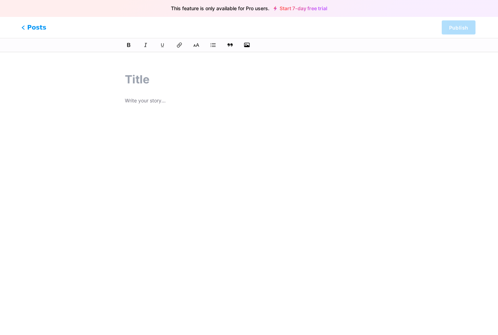
click at [28, 26] on span "Posts" at bounding box center [33, 27] width 25 height 9
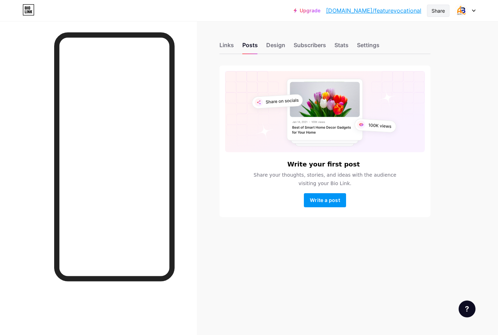
click at [435, 12] on div "Share" at bounding box center [437, 10] width 13 height 7
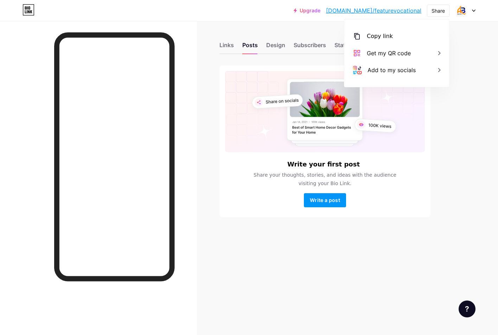
click at [216, 89] on div "Links Posts Design Subscribers Stats Settings Write your first post Share your …" at bounding box center [230, 136] width 460 height 231
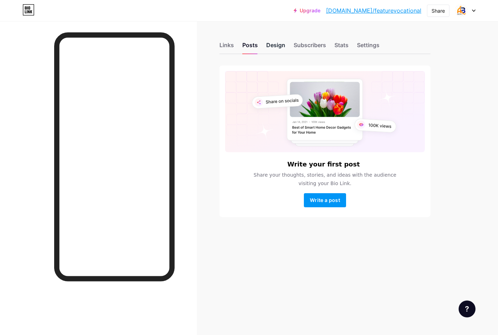
click at [277, 49] on div "Design" at bounding box center [275, 47] width 19 height 13
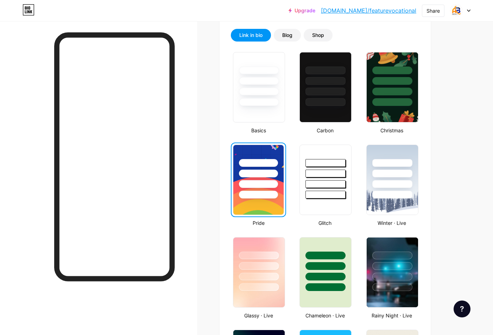
scroll to position [176, 0]
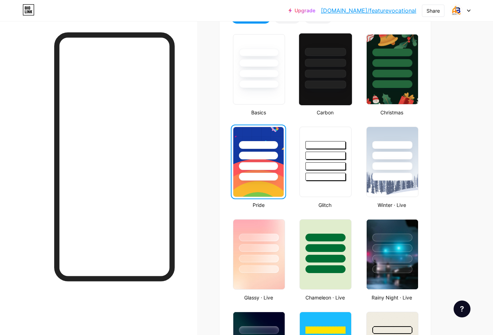
click at [314, 67] on div at bounding box center [325, 60] width 53 height 55
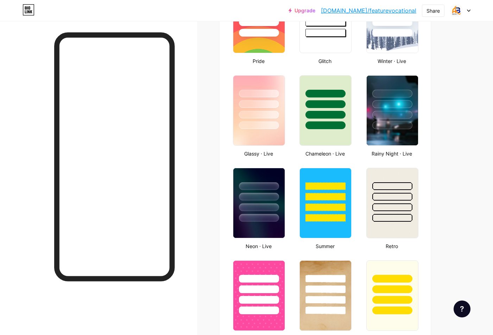
scroll to position [387, 0]
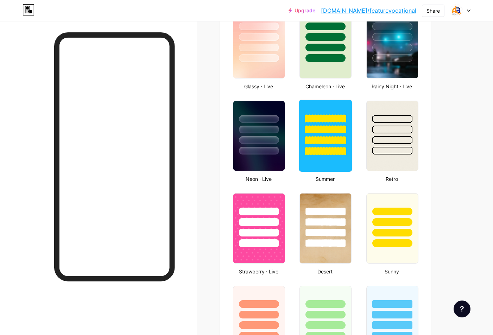
click at [328, 144] on div at bounding box center [325, 127] width 53 height 55
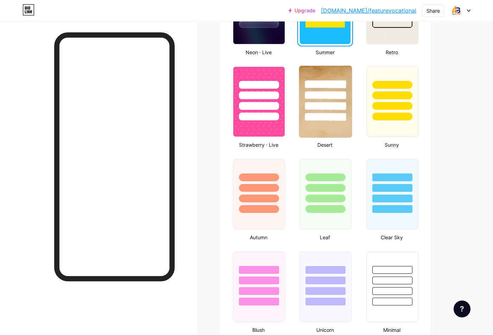
scroll to position [527, 0]
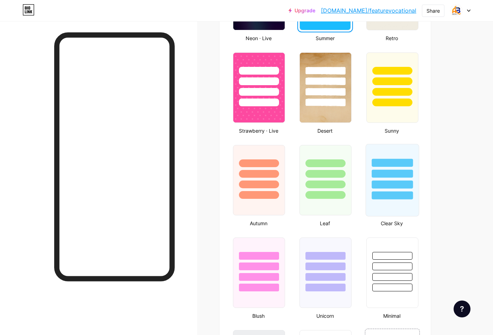
click at [418, 171] on div at bounding box center [391, 171] width 53 height 55
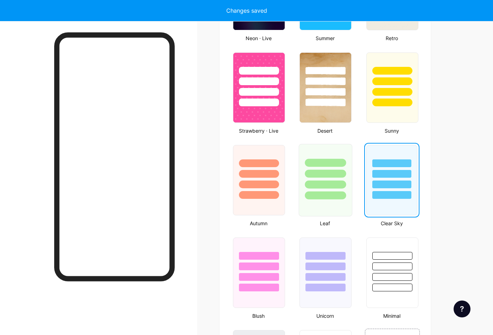
click at [342, 171] on div at bounding box center [325, 173] width 41 height 8
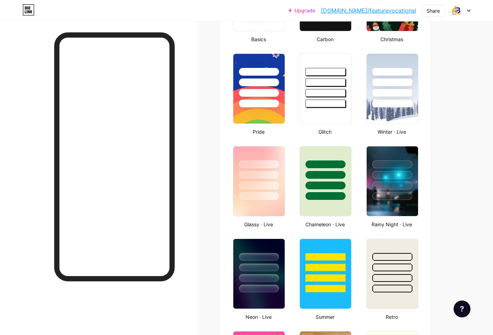
scroll to position [211, 0]
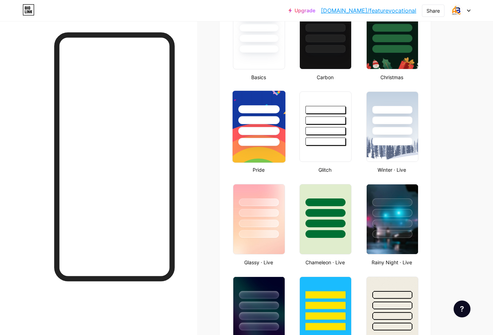
click at [279, 128] on div at bounding box center [258, 118] width 53 height 55
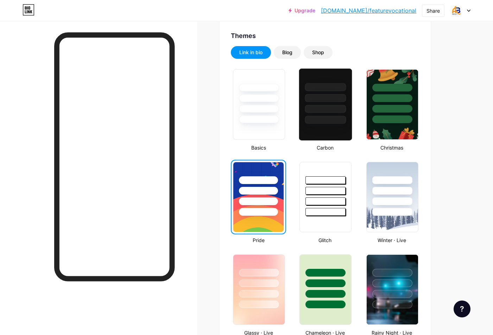
scroll to position [0, 0]
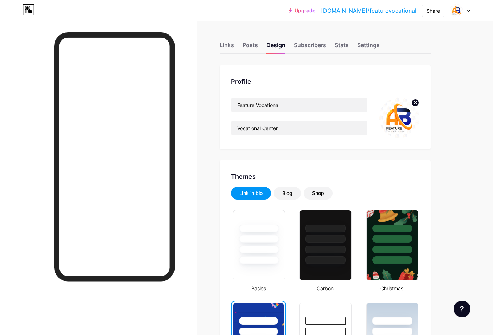
click at [416, 102] on circle at bounding box center [415, 103] width 8 height 8
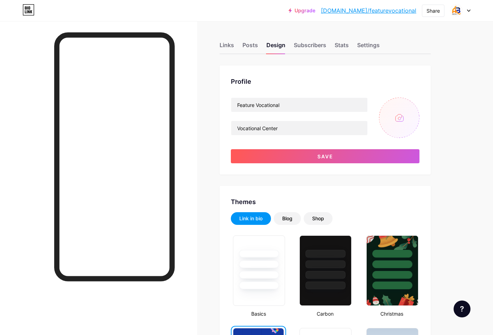
click at [401, 118] on input "file" at bounding box center [399, 117] width 40 height 40
type input "C:\fakepath\Logo.jpg"
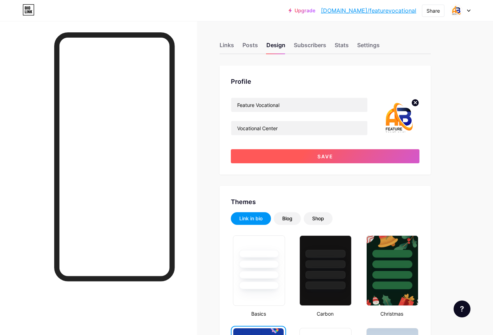
click at [335, 153] on button "Save" at bounding box center [325, 156] width 188 height 14
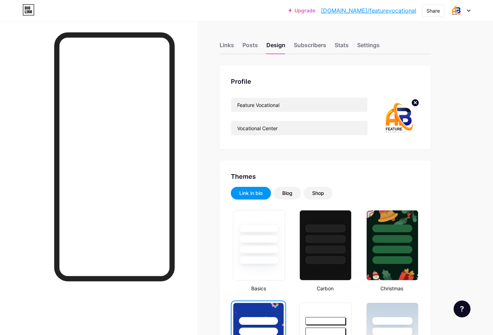
click at [414, 103] on circle at bounding box center [415, 103] width 8 height 8
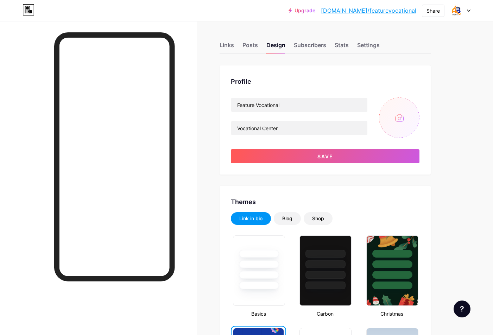
click at [406, 116] on input "file" at bounding box center [399, 117] width 40 height 40
type input "C:\fakepath\Logo.jpg"
click at [326, 219] on div "Shop" at bounding box center [317, 218] width 29 height 13
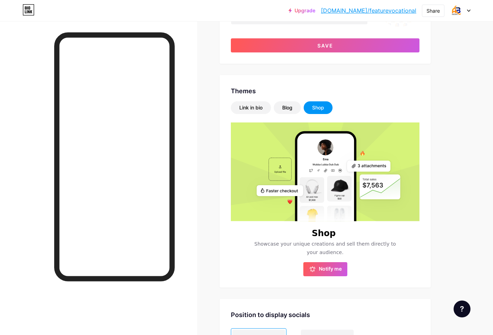
scroll to position [105, 0]
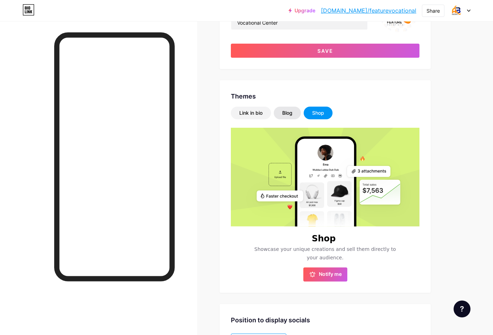
click at [295, 109] on div "Blog" at bounding box center [287, 113] width 27 height 13
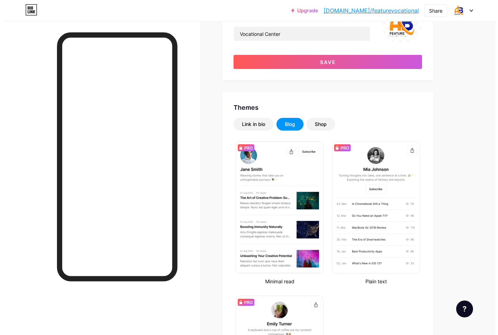
scroll to position [0, 0]
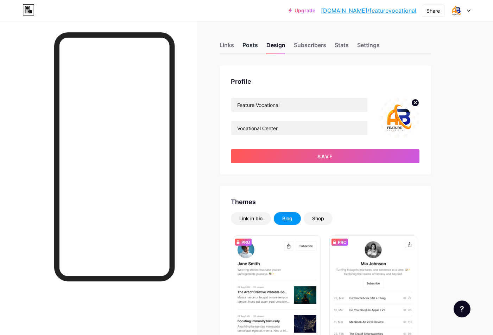
click at [244, 44] on div "Posts" at bounding box center [249, 47] width 15 height 13
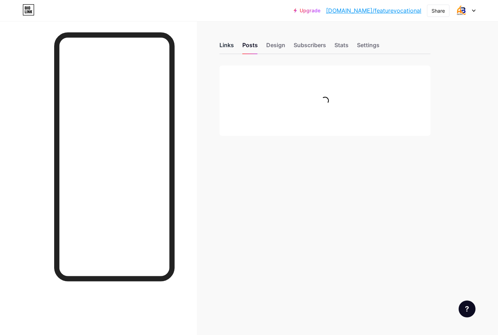
click at [223, 46] on div "Links" at bounding box center [226, 47] width 14 height 13
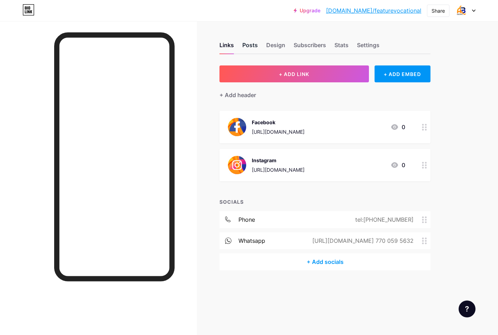
click at [250, 43] on div "Posts" at bounding box center [249, 47] width 15 height 13
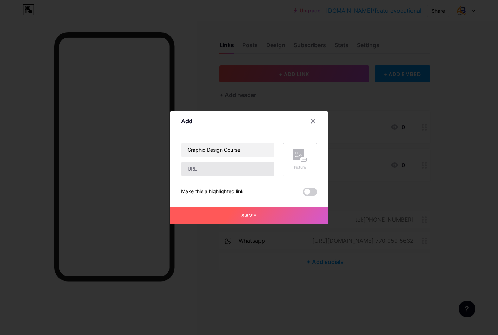
type input "Graphic Design Course"
click at [210, 170] on input "text" at bounding box center [227, 169] width 93 height 14
paste input "[URL][DOMAIN_NAME]"
click at [256, 168] on input "[URL][DOMAIN_NAME]" at bounding box center [227, 169] width 93 height 14
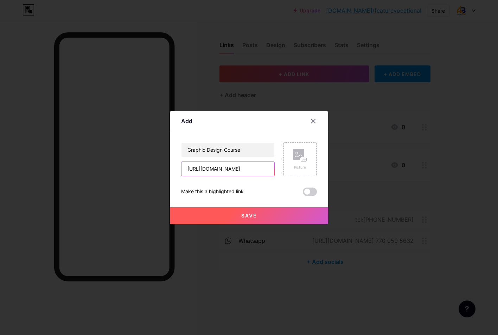
click at [256, 168] on input "[URL][DOMAIN_NAME]" at bounding box center [227, 169] width 93 height 14
paste input "[DOMAIN_NAME][URL]"
type input "[URL][DOMAIN_NAME]"
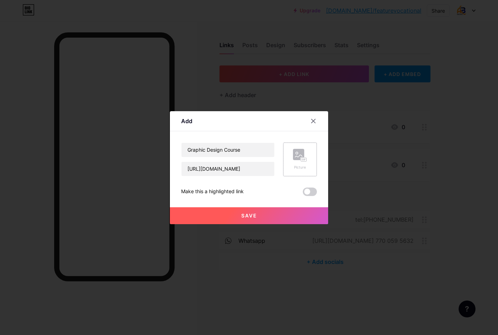
click at [299, 157] on rect at bounding box center [298, 154] width 11 height 11
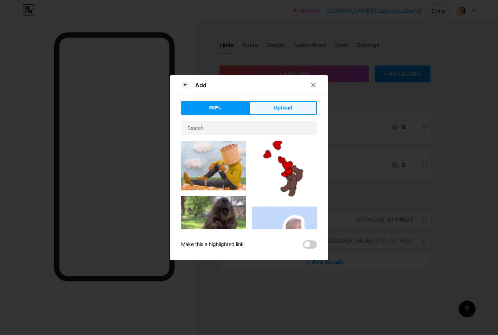
click at [273, 110] on button "Upload" at bounding box center [283, 108] width 68 height 14
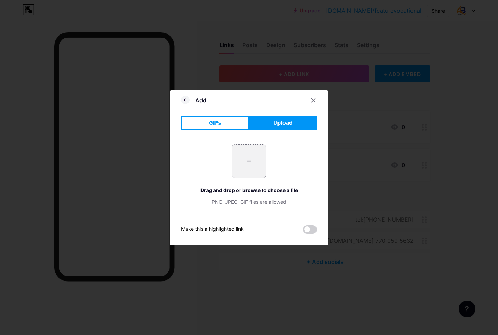
click at [249, 163] on input "file" at bounding box center [248, 160] width 33 height 33
type input "C:\fakepath\Graphic Design.png"
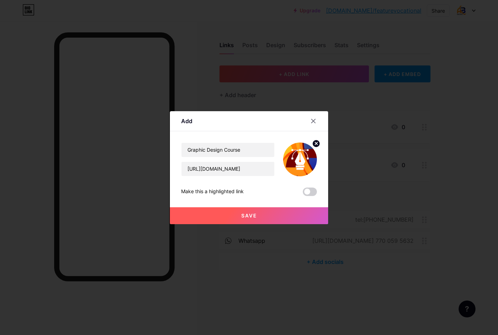
click at [246, 216] on span "Save" at bounding box center [249, 215] width 16 height 6
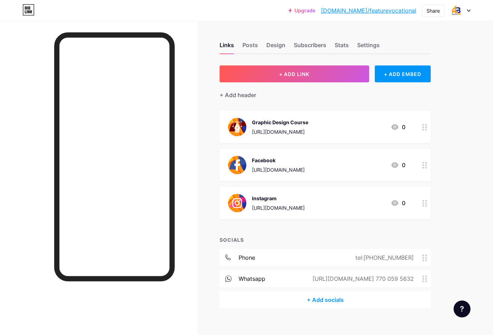
drag, startPoint x: 425, startPoint y: 130, endPoint x: 446, endPoint y: 118, distance: 24.2
click at [446, 118] on div "Links Posts Design Subscribers Stats Settings + ADD LINK + ADD EMBED + Add head…" at bounding box center [230, 182] width 460 height 322
click at [424, 127] on icon at bounding box center [424, 127] width 5 height 7
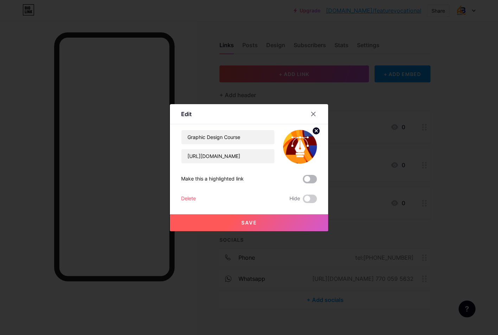
click at [309, 179] on span at bounding box center [310, 179] width 14 height 8
click at [303, 181] on input "checkbox" at bounding box center [303, 181] width 0 height 0
click at [265, 216] on button "Save" at bounding box center [249, 222] width 158 height 17
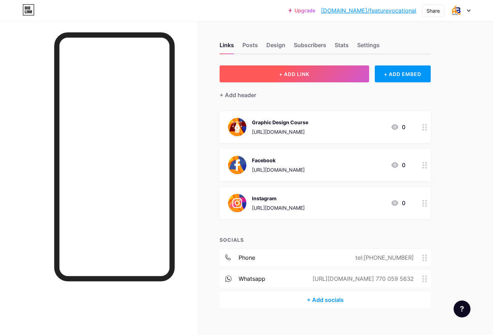
click at [307, 77] on button "+ ADD LINK" at bounding box center [293, 73] width 149 height 17
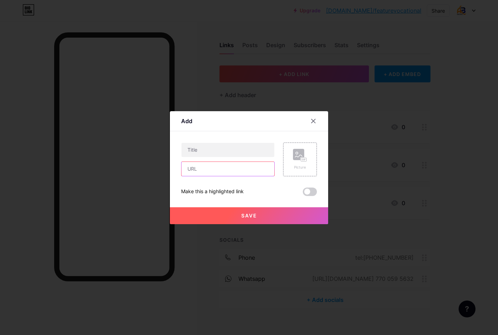
click at [214, 165] on input "text" at bounding box center [227, 169] width 93 height 14
paste input "[URL][DOMAIN_NAME]"
type input "[URL][DOMAIN_NAME]"
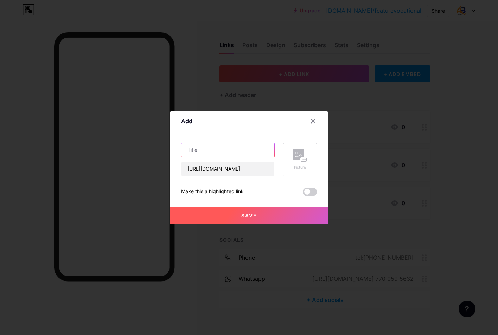
click at [213, 150] on input "text" at bounding box center [227, 150] width 93 height 14
type input "Tailor Course"
click at [297, 159] on rect at bounding box center [298, 154] width 11 height 11
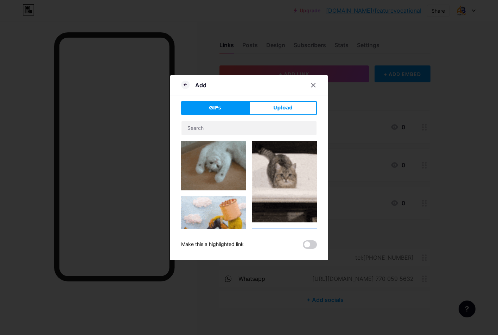
click at [280, 93] on div "Add" at bounding box center [249, 87] width 158 height 17
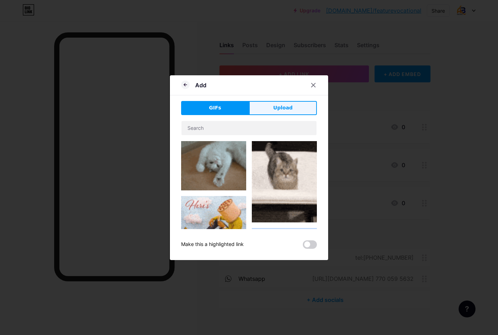
click at [279, 108] on span "Upload" at bounding box center [282, 107] width 19 height 7
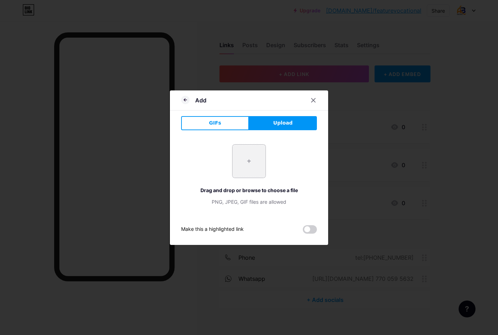
click at [248, 164] on input "file" at bounding box center [248, 160] width 33 height 33
type input "C:\fakepath\tailor.png"
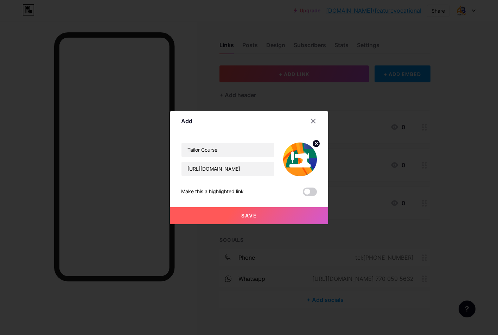
click at [308, 193] on span at bounding box center [310, 191] width 14 height 8
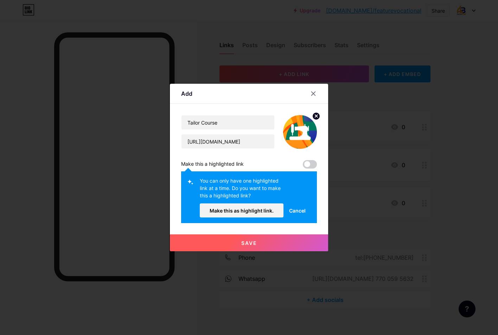
click at [311, 166] on span at bounding box center [310, 164] width 14 height 8
click at [270, 239] on button "Save" at bounding box center [249, 242] width 158 height 17
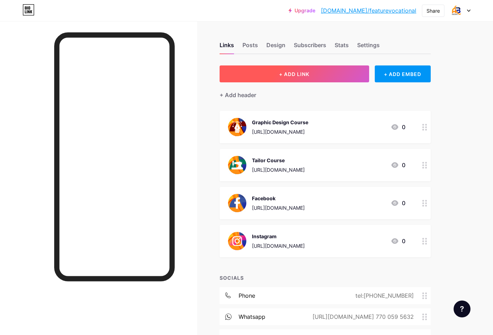
click at [297, 77] on button "+ ADD LINK" at bounding box center [293, 73] width 149 height 17
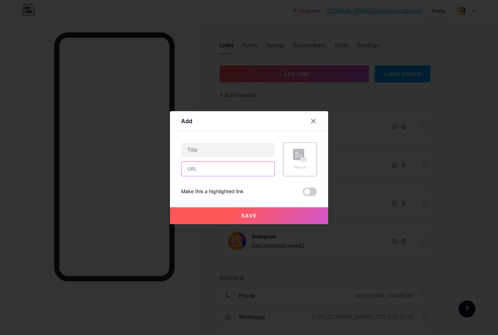
click at [214, 167] on input "text" at bounding box center [227, 169] width 93 height 14
paste input "[URL][DOMAIN_NAME]"
type input "[URL][DOMAIN_NAME]"
click at [218, 148] on input "text" at bounding box center [227, 150] width 93 height 14
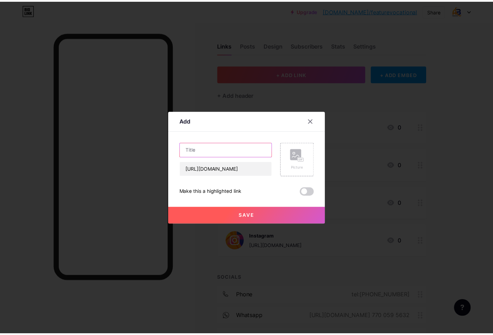
scroll to position [0, 0]
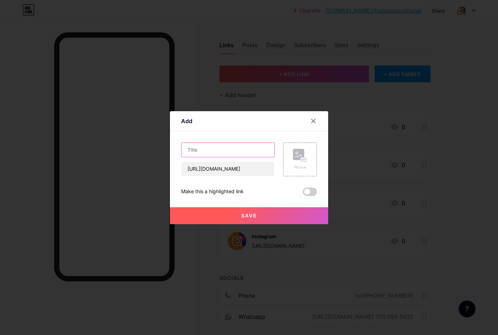
type input "P"
drag, startPoint x: 231, startPoint y: 149, endPoint x: 139, endPoint y: 147, distance: 92.5
click at [143, 147] on div "Add Content YouTube Play YouTube video without leaving your page. ADD Vimeo Pla…" at bounding box center [249, 167] width 498 height 335
type input "Mobile Repair"
click at [301, 156] on rect at bounding box center [298, 154] width 11 height 11
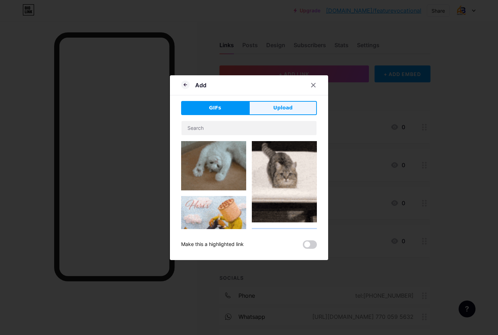
click at [268, 110] on button "Upload" at bounding box center [283, 108] width 68 height 14
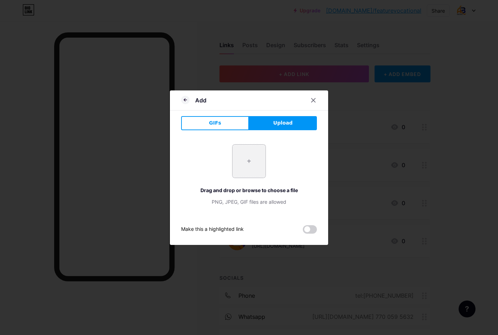
click at [244, 163] on input "file" at bounding box center [248, 160] width 33 height 33
type input "C:\fakepath\phone.png"
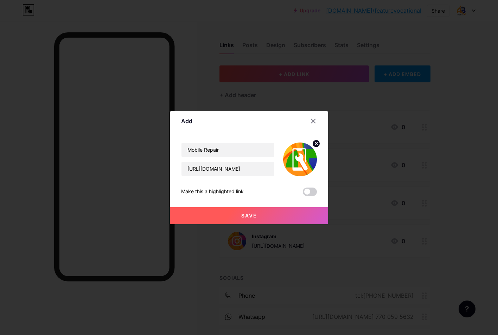
click at [254, 211] on button "Save" at bounding box center [249, 215] width 158 height 17
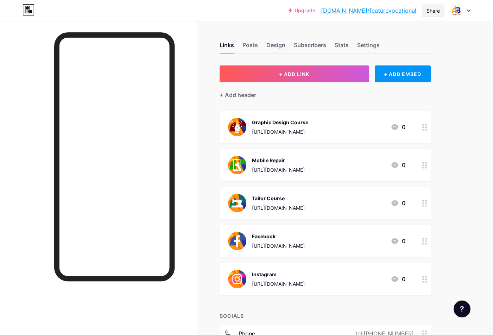
click at [436, 12] on div "Share" at bounding box center [432, 10] width 13 height 7
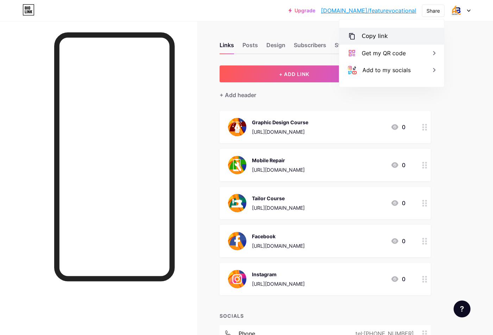
click at [391, 33] on div "Copy link" at bounding box center [391, 36] width 105 height 17
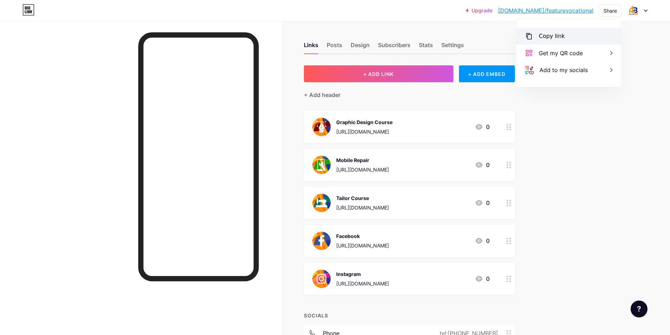
click at [497, 36] on div "Copy link" at bounding box center [568, 36] width 105 height 17
